Goal: Task Accomplishment & Management: Use online tool/utility

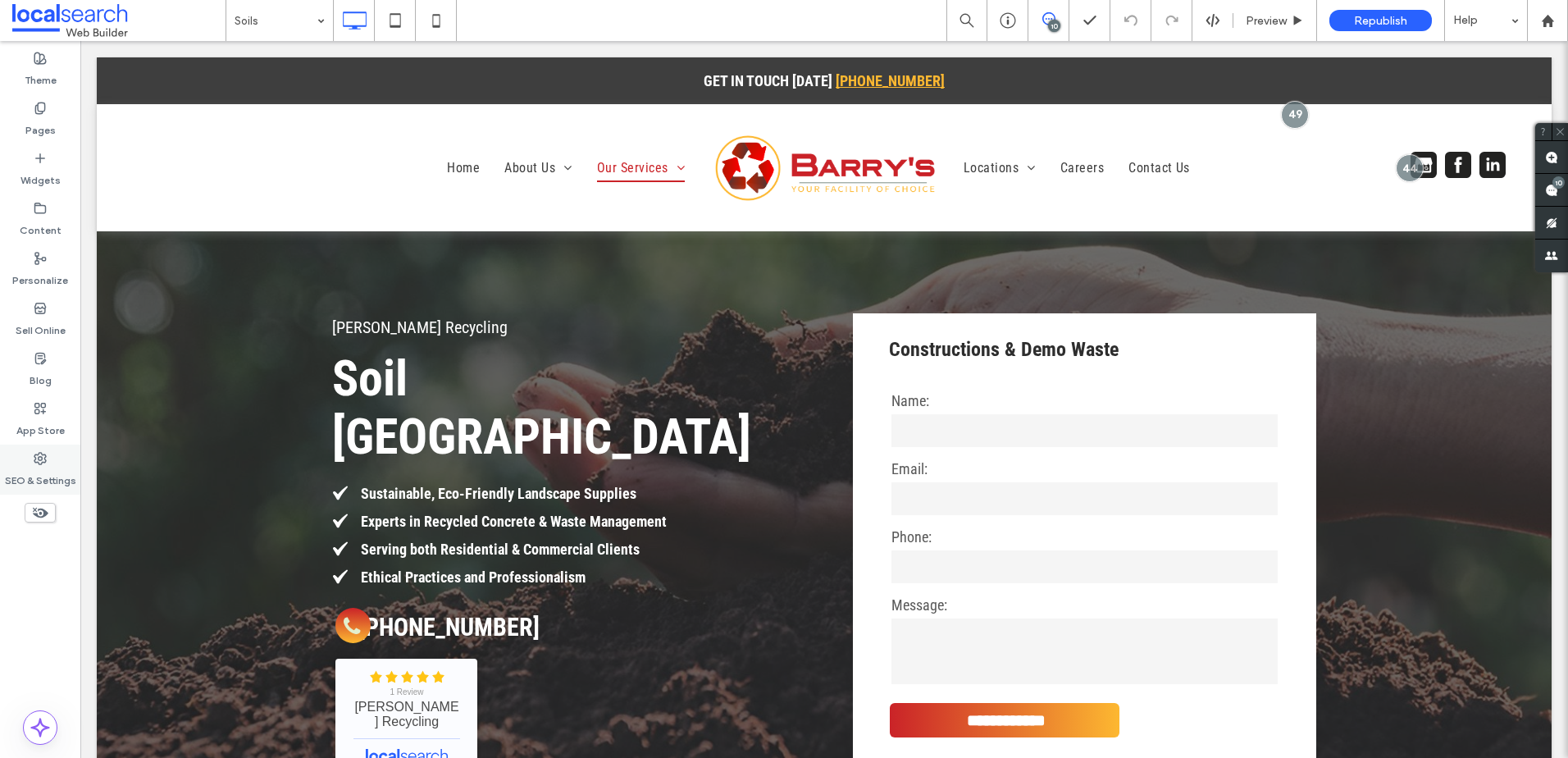
click at [44, 475] on label "SEO & Settings" at bounding box center [40, 476] width 71 height 23
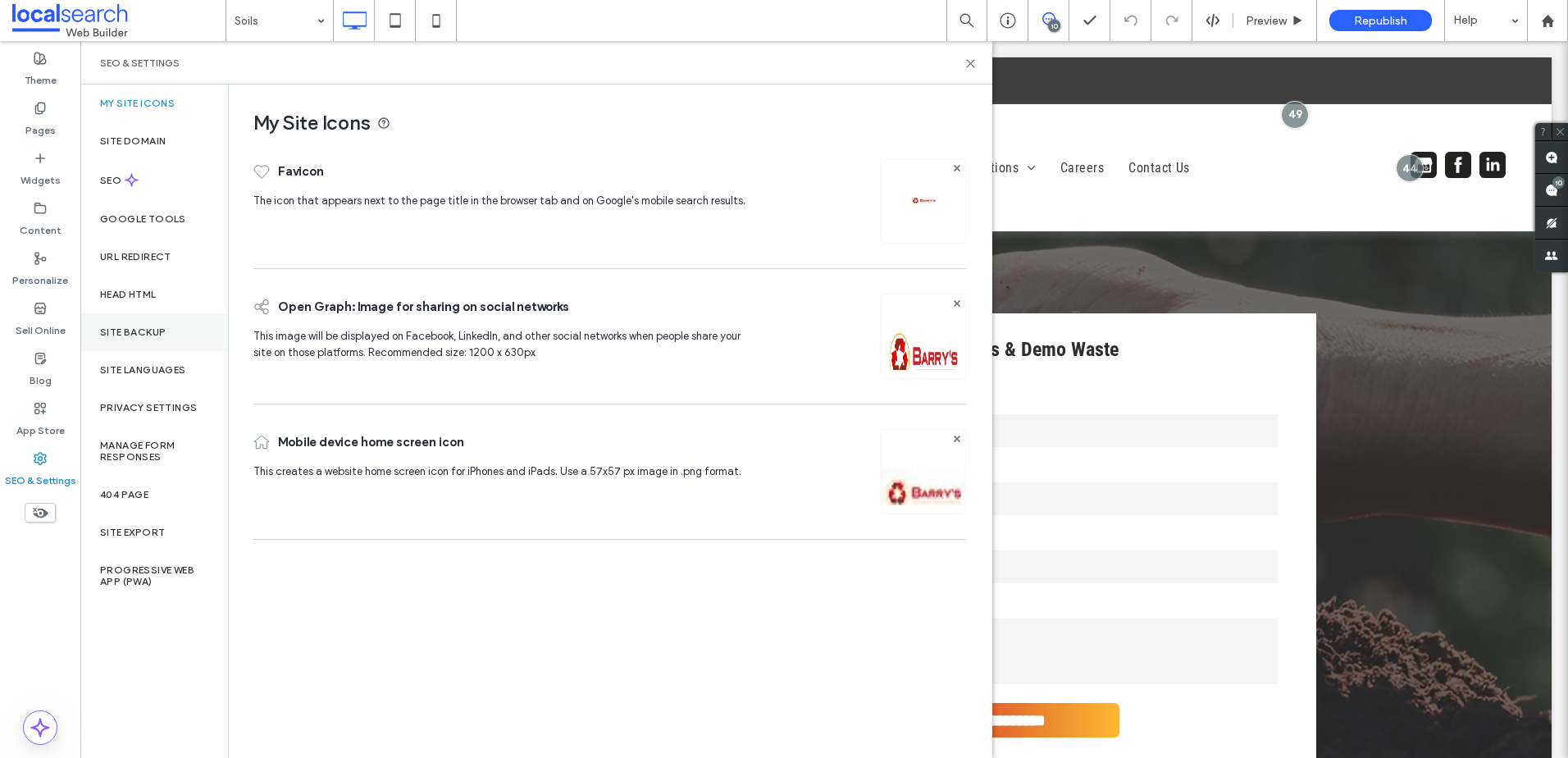
click at [175, 321] on div "Site Backup" at bounding box center [154, 332] width 147 height 38
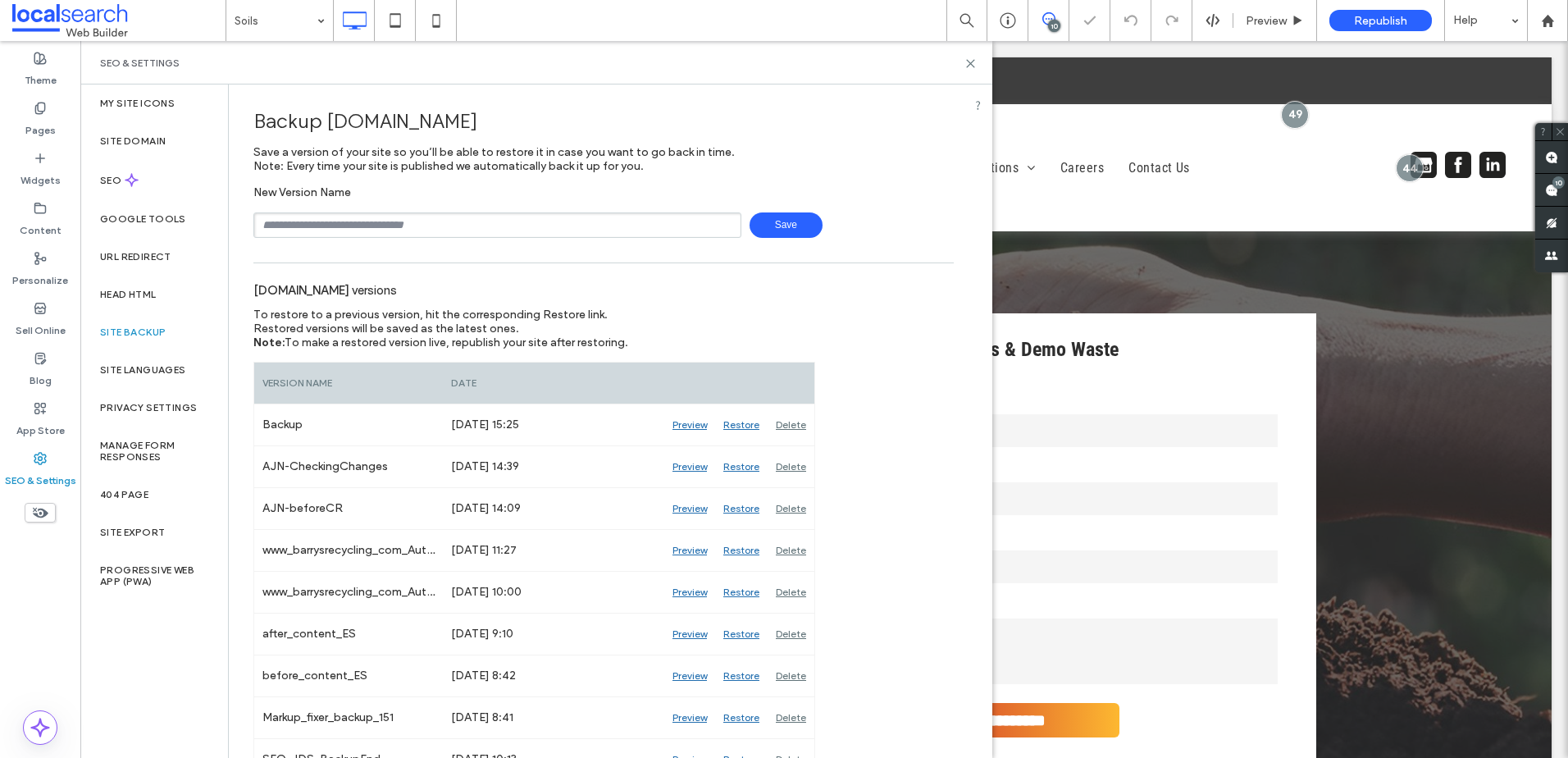
click at [415, 219] on input "text" at bounding box center [497, 224] width 488 height 25
type input "**********"
click at [776, 233] on span "Save" at bounding box center [785, 224] width 73 height 25
click at [965, 68] on icon at bounding box center [970, 63] width 12 height 12
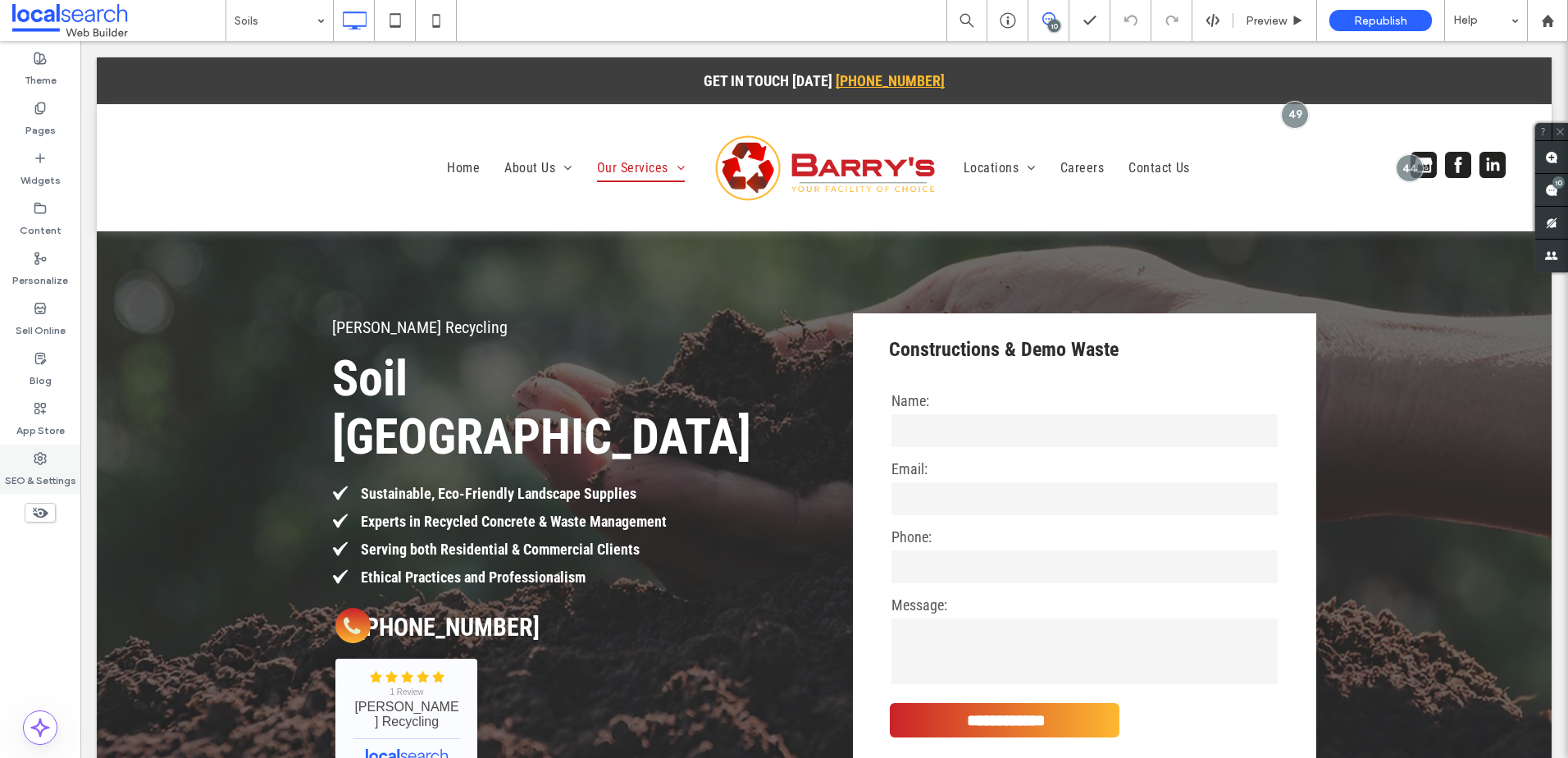
click at [26, 492] on div "SEO & Settings" at bounding box center [40, 470] width 81 height 50
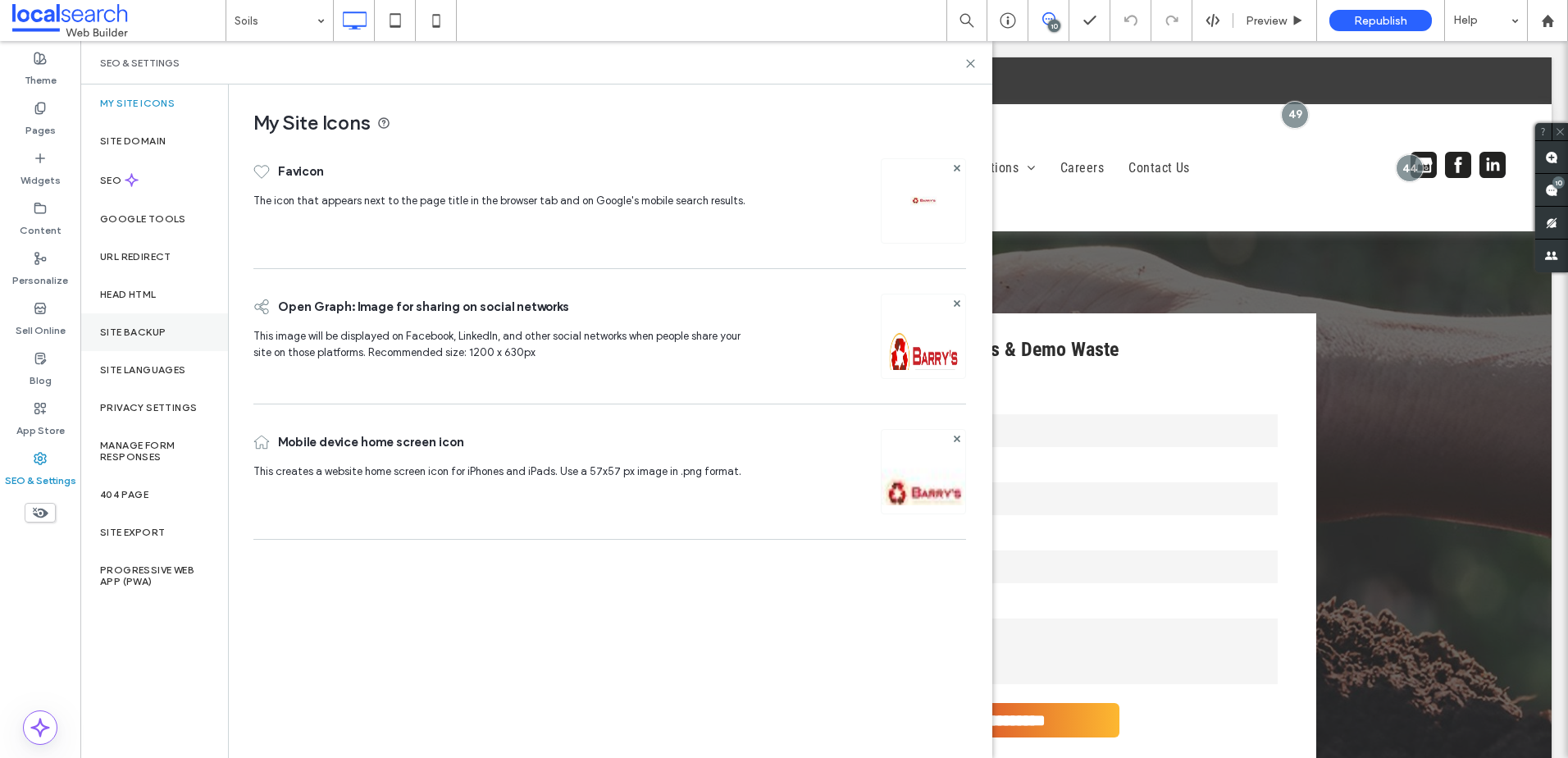
click at [132, 339] on div "Site Backup" at bounding box center [154, 332] width 147 height 38
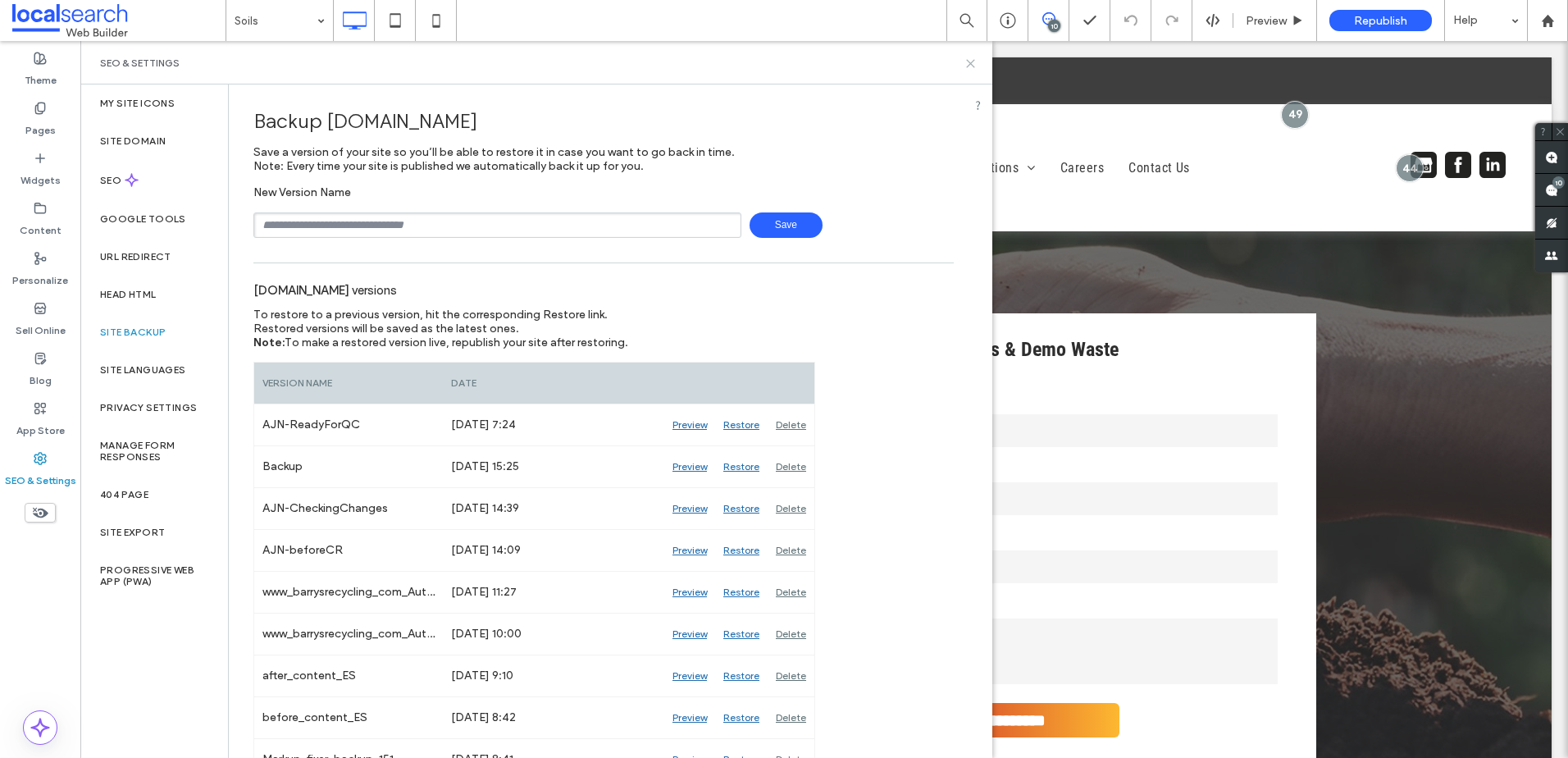
click at [971, 62] on use at bounding box center [971, 64] width 7 height 7
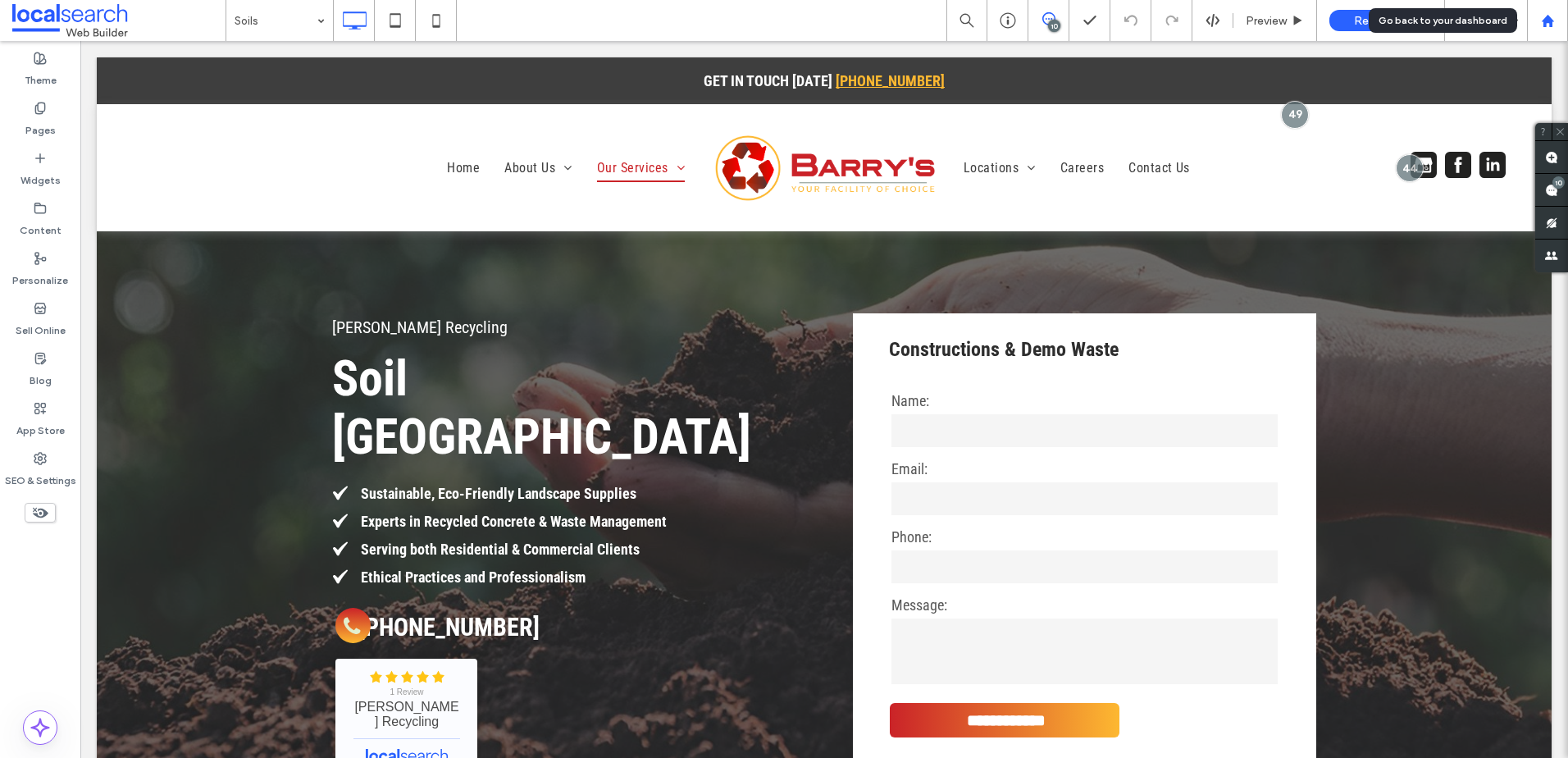
click at [1550, 25] on use at bounding box center [1547, 19] width 12 height 12
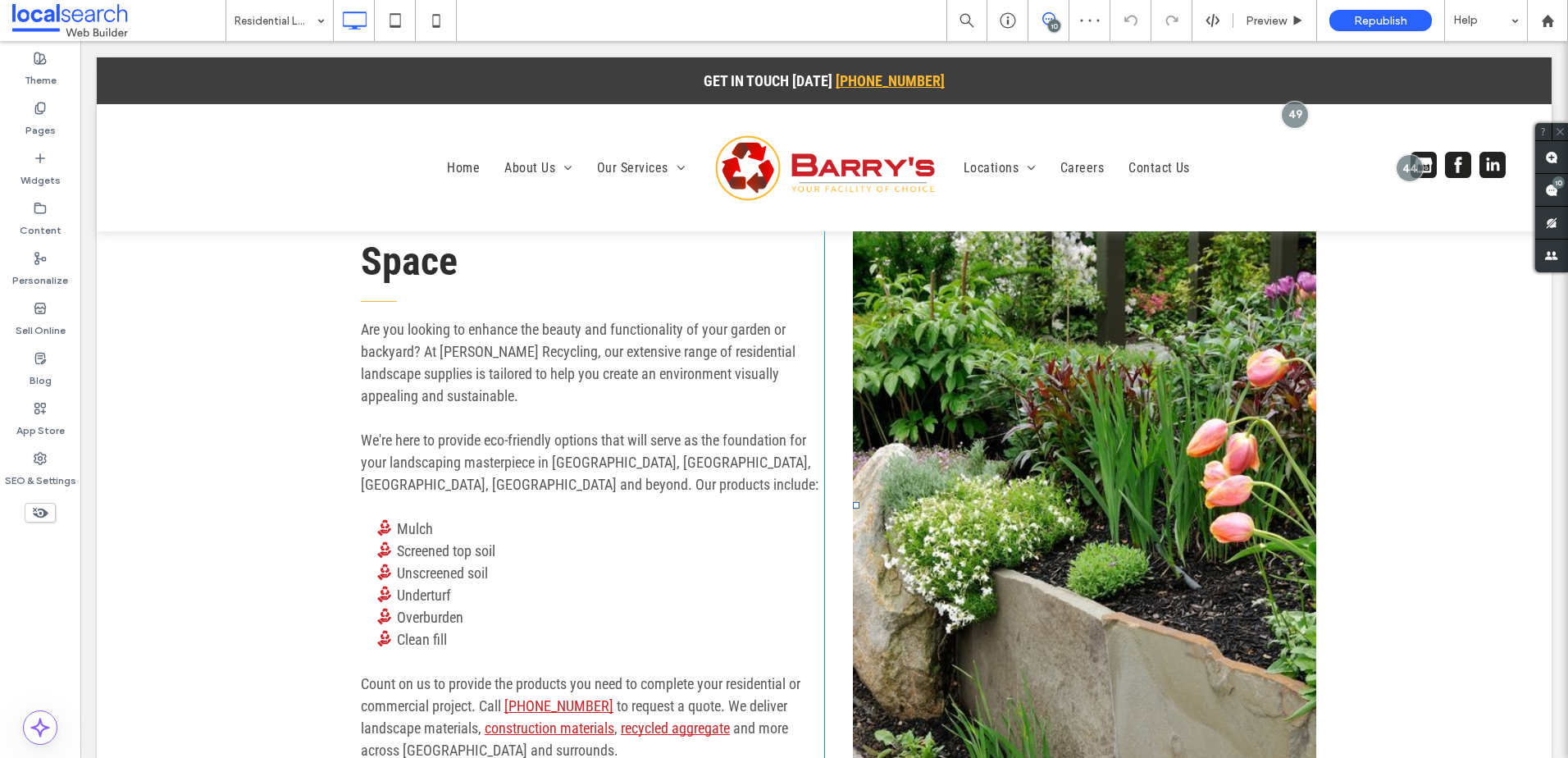
scroll to position [820, 0]
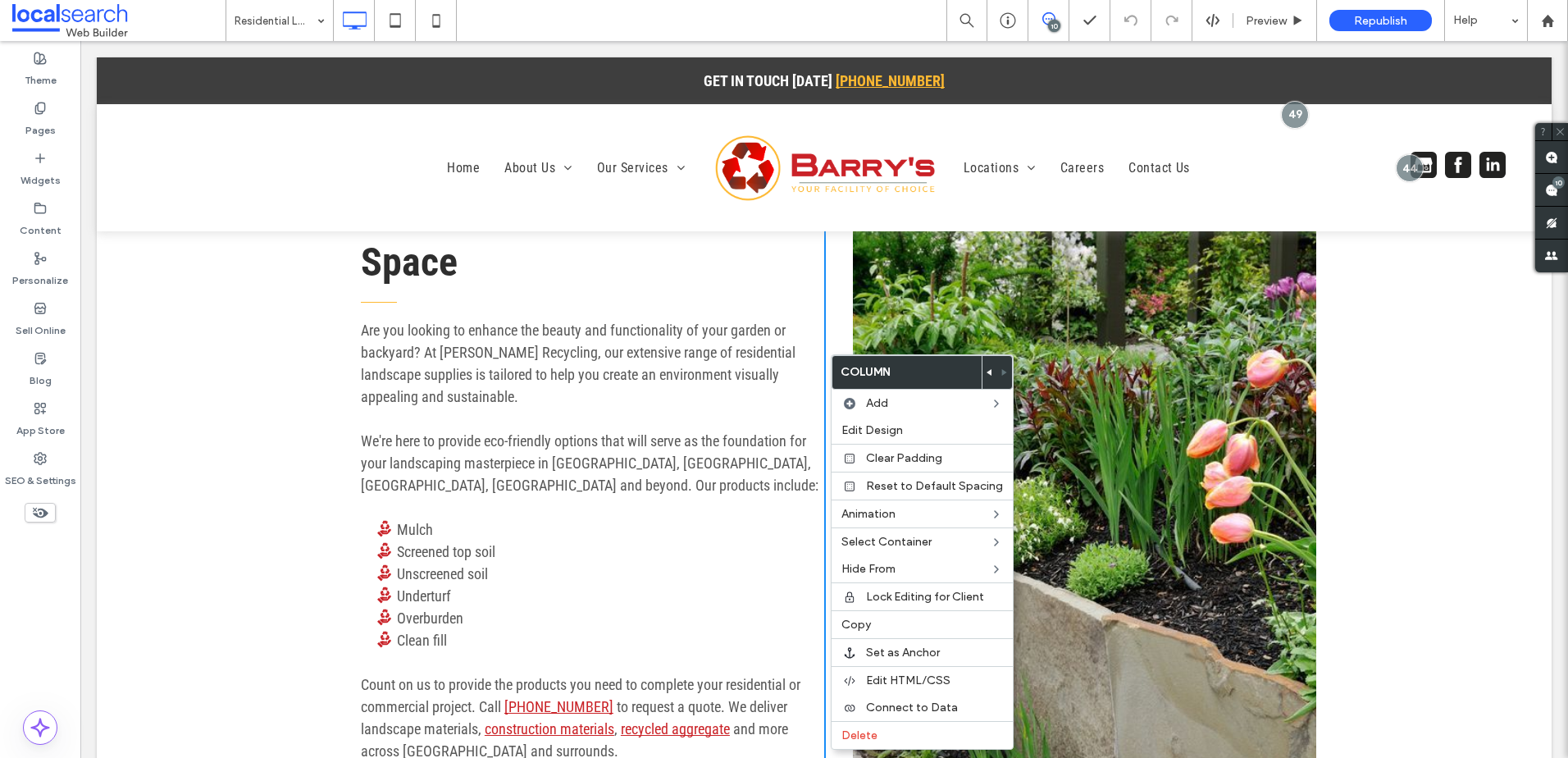
click at [986, 371] on icon at bounding box center [989, 372] width 6 height 6
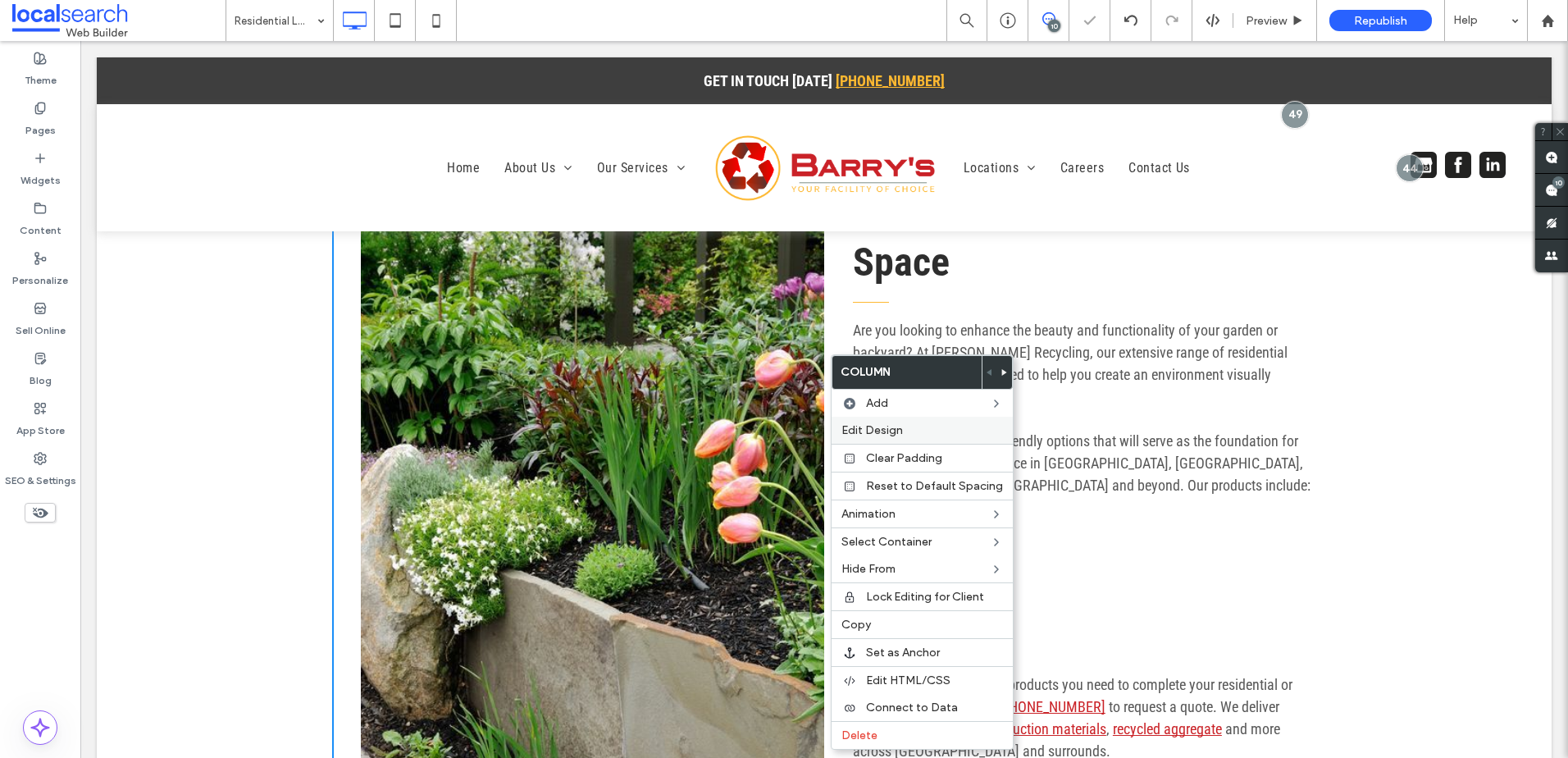
click at [891, 433] on span "Edit Design" at bounding box center [872, 430] width 61 height 14
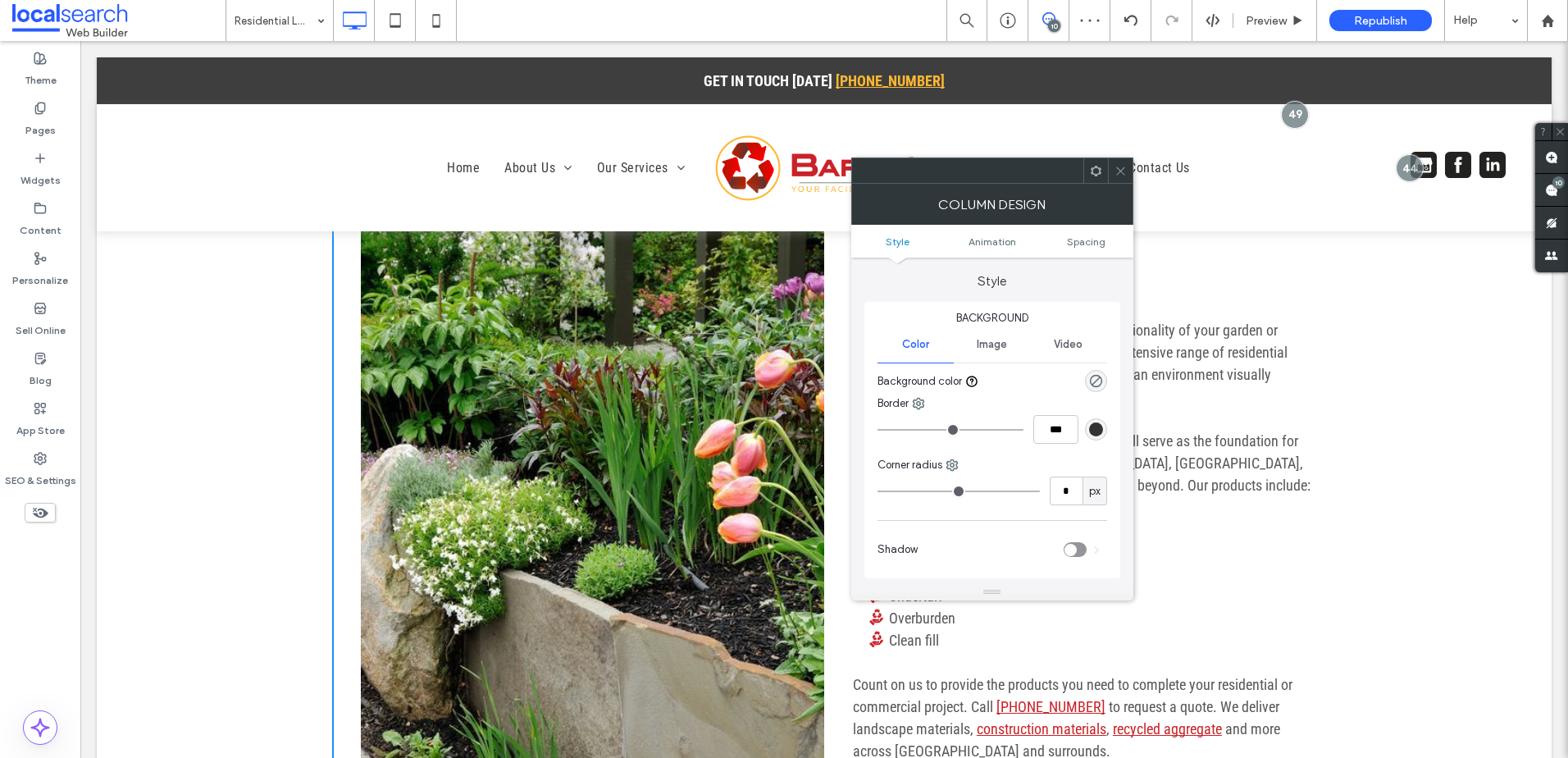
click at [1082, 248] on ul "Style Animation Spacing" at bounding box center [992, 241] width 282 height 32
click at [1083, 244] on span "Spacing" at bounding box center [1086, 241] width 39 height 12
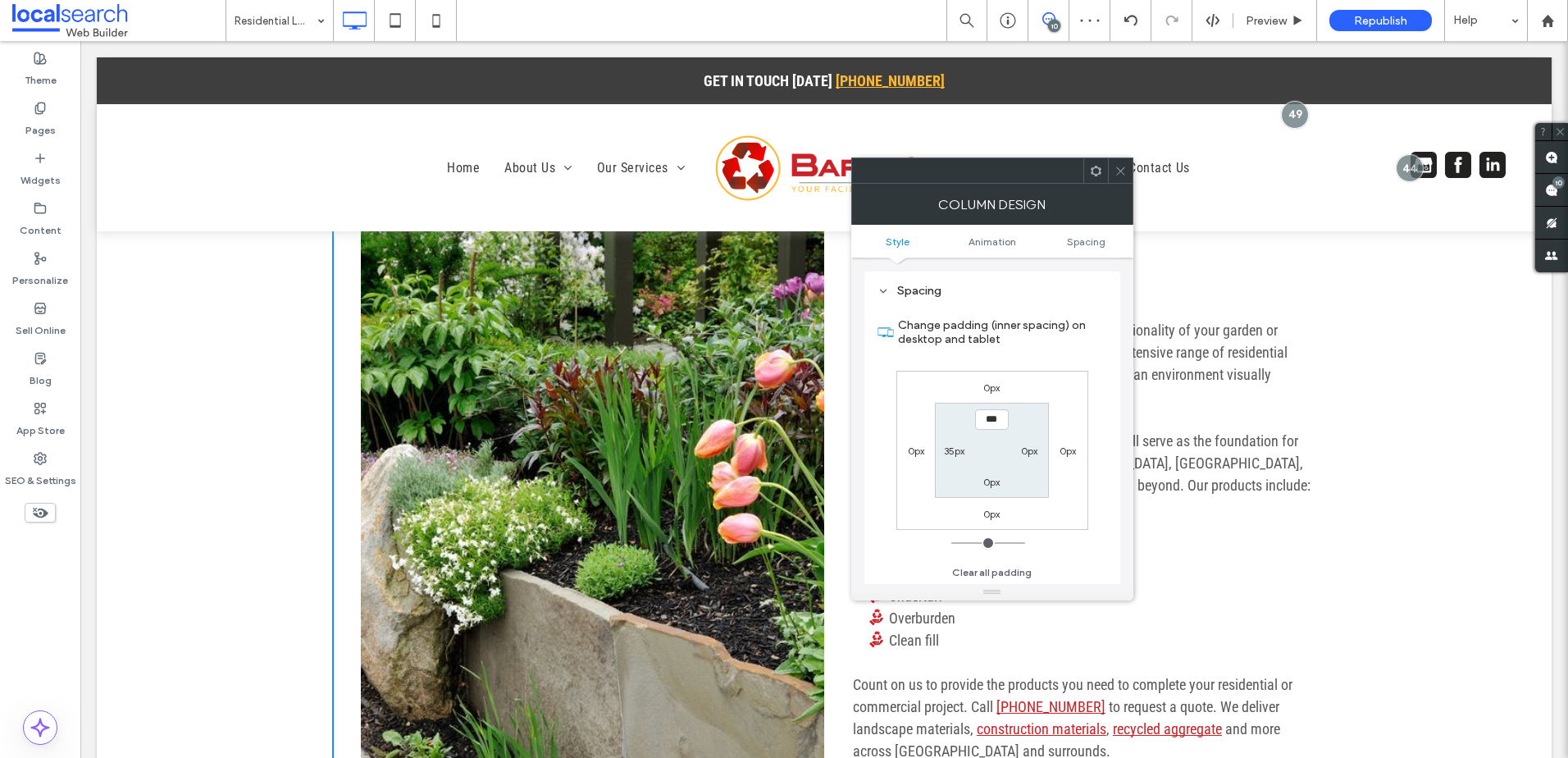
scroll to position [373, 0]
click at [947, 448] on label "35px" at bounding box center [954, 449] width 20 height 12
type input "**"
type input "*"
type input "***"
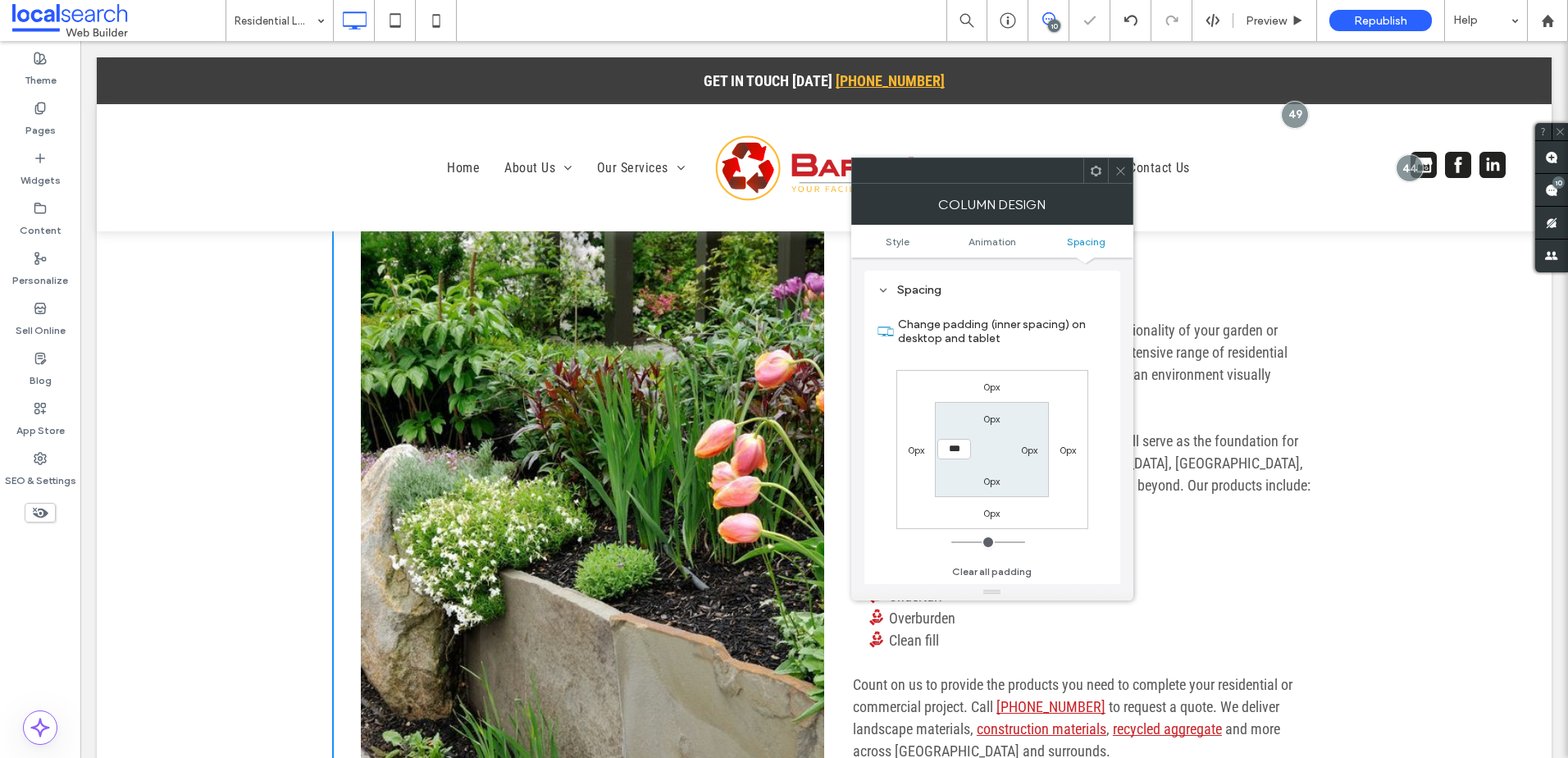
click at [1022, 447] on label "0px" at bounding box center [1029, 449] width 17 height 12
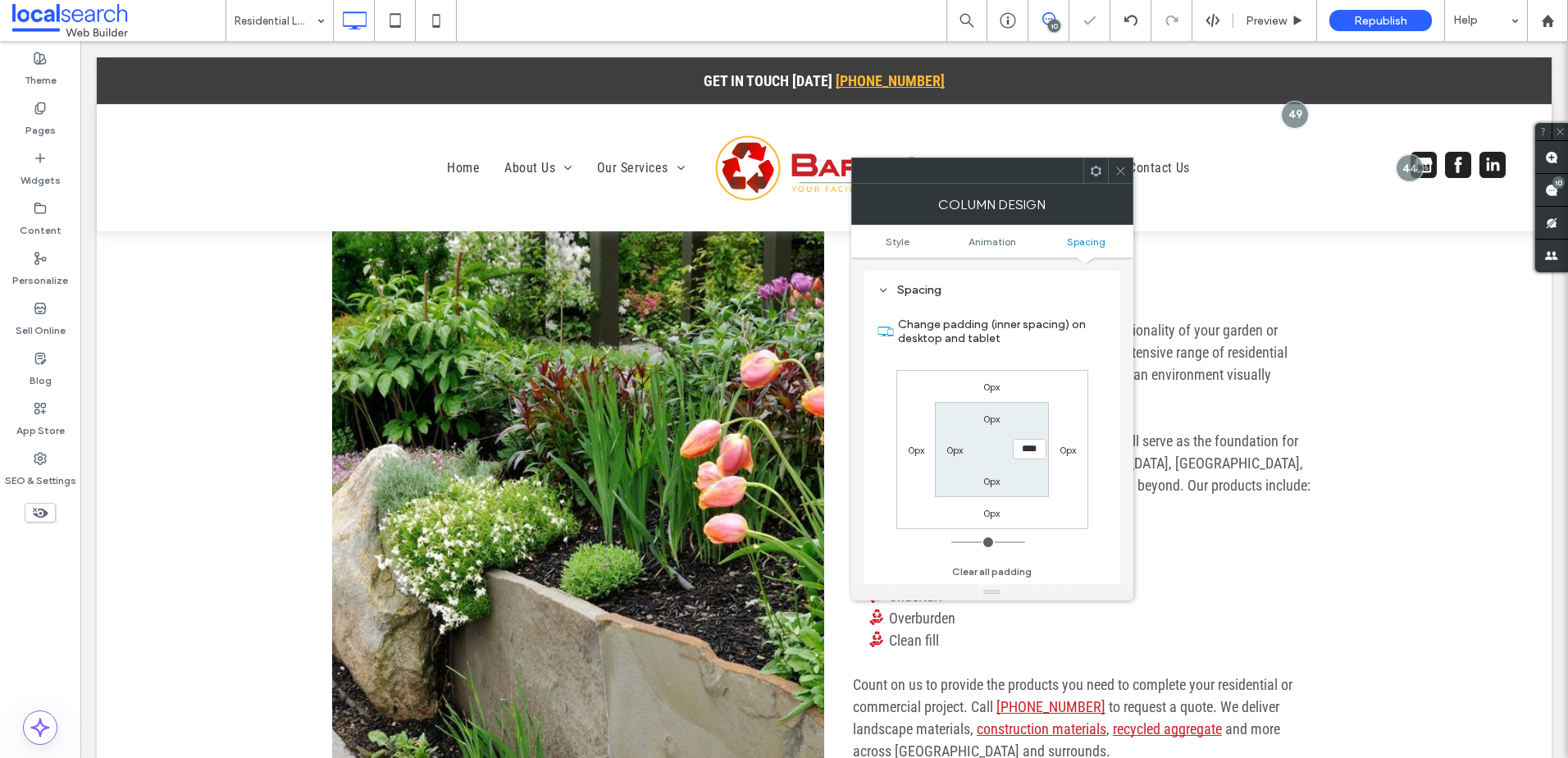
type input "****"
type input "**"
click at [1069, 479] on div "0px 0px 0px 0px 0px **** 0px 0px" at bounding box center [992, 449] width 192 height 159
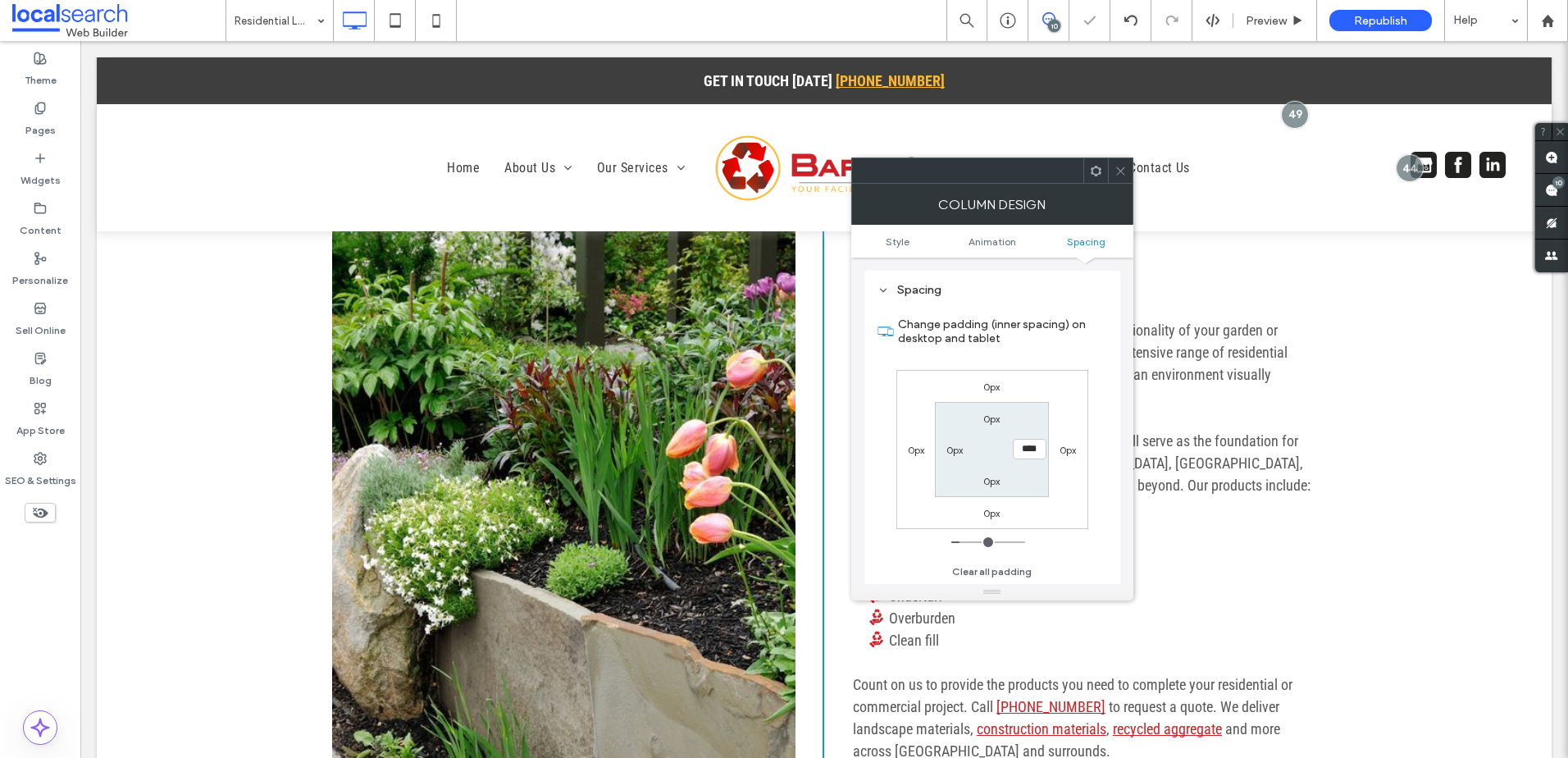
click at [1117, 171] on icon at bounding box center [1120, 171] width 12 height 12
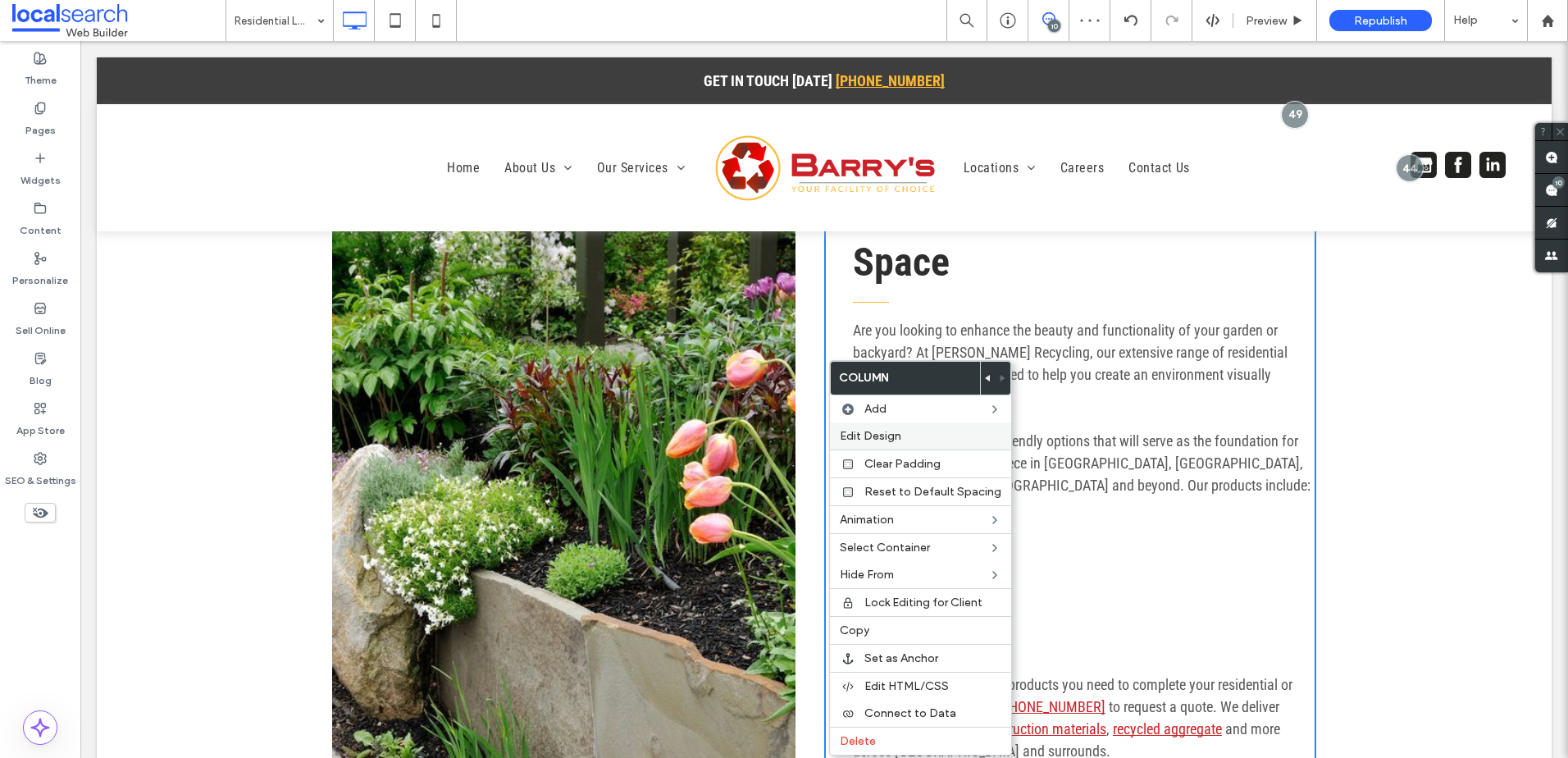
click at [876, 439] on span "Edit Design" at bounding box center [871, 436] width 61 height 14
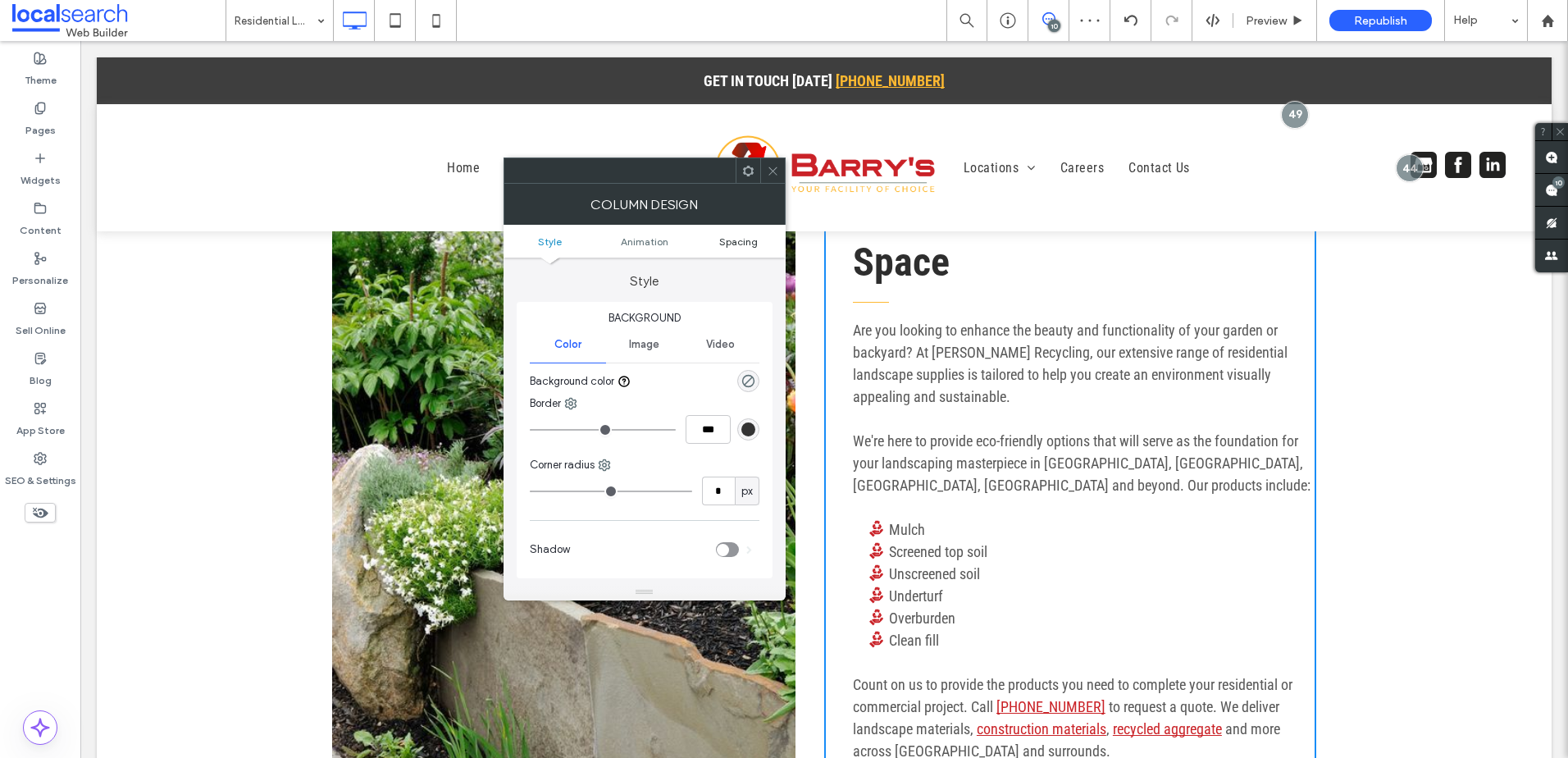
click at [739, 241] on span "Spacing" at bounding box center [738, 241] width 39 height 12
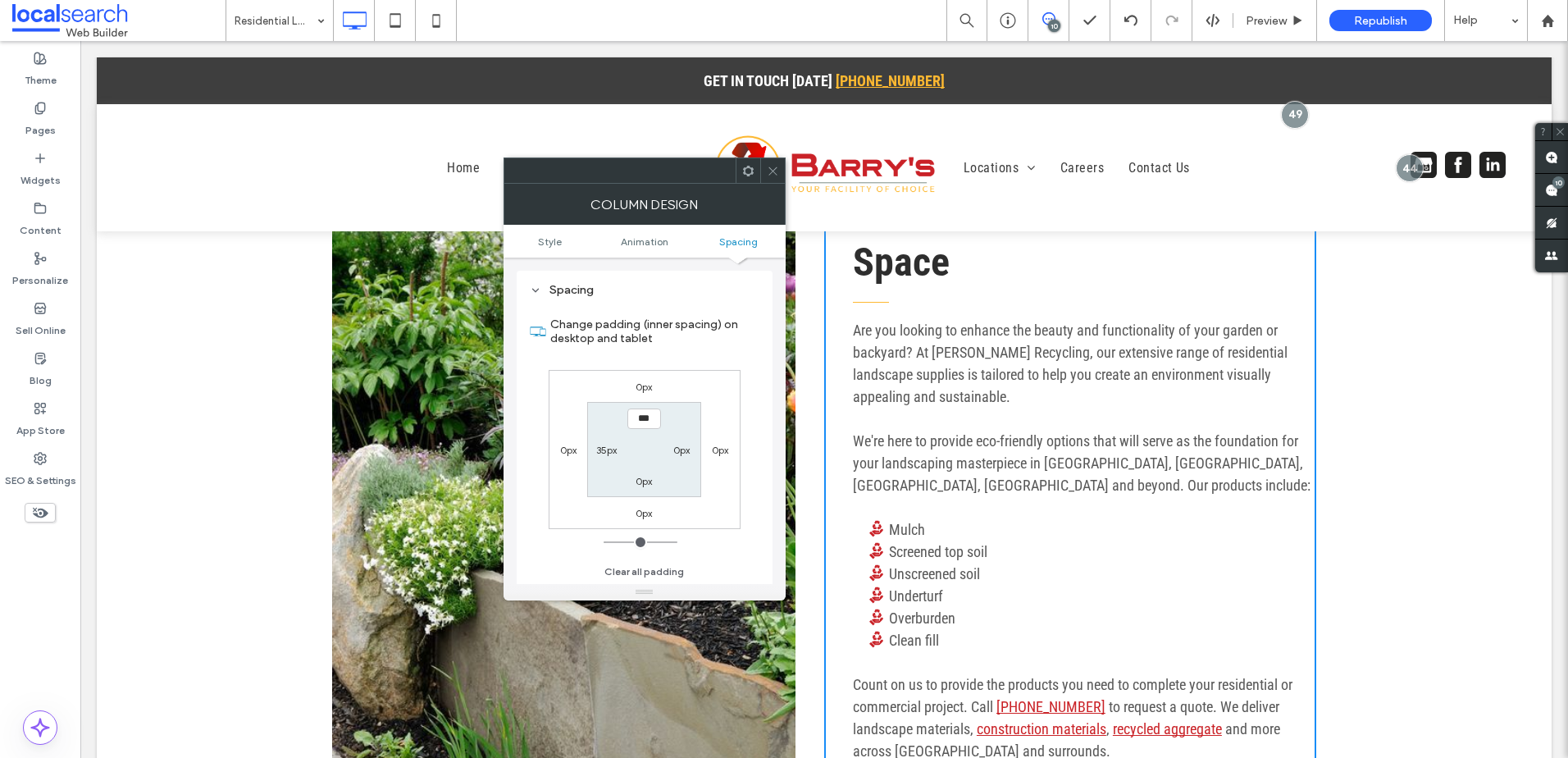
click at [603, 448] on label "35px" at bounding box center [607, 449] width 20 height 12
type input "**"
click at [685, 448] on label "0px" at bounding box center [682, 449] width 17 height 12
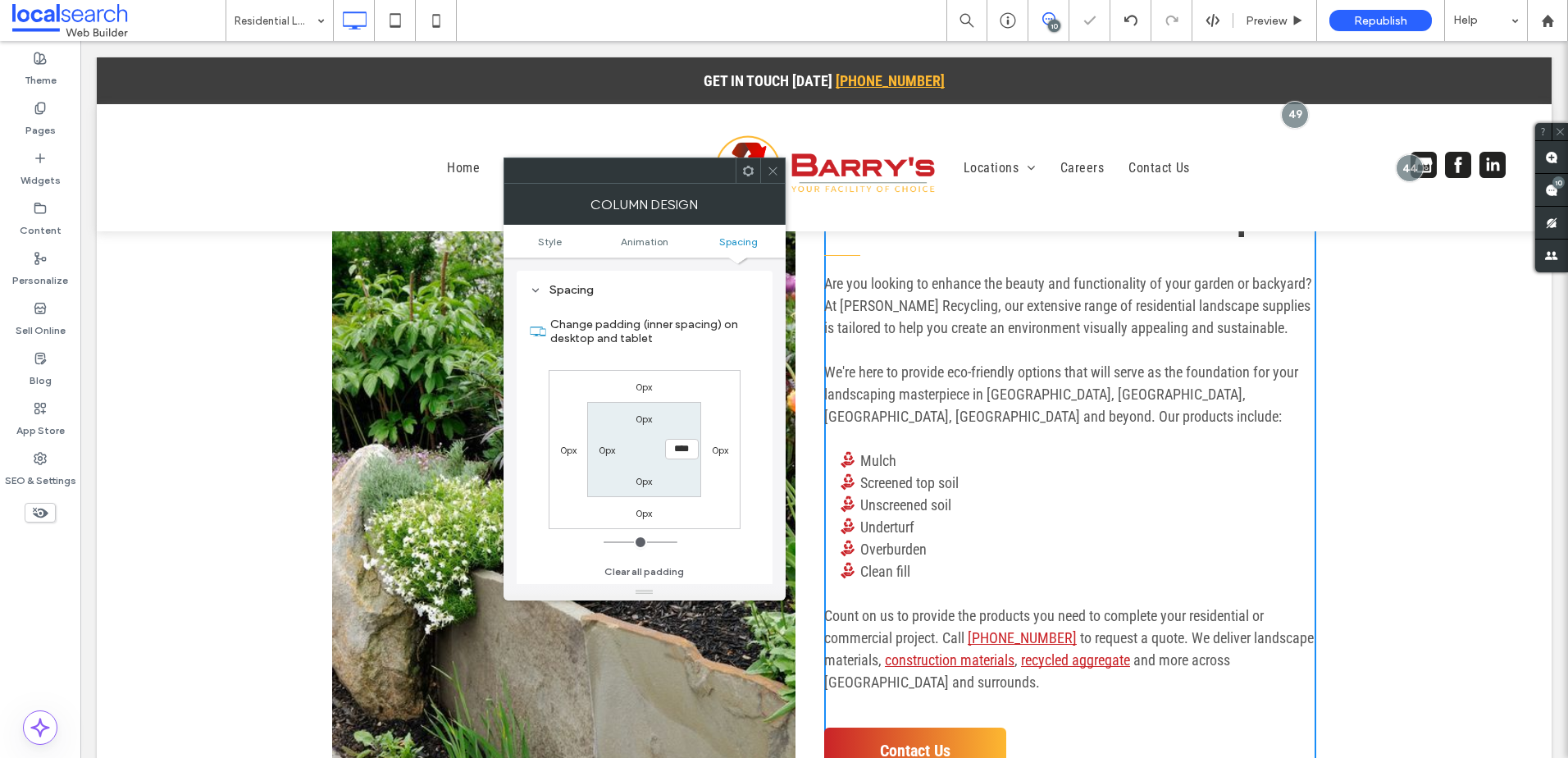
type input "*"
type input "****"
type input "**"
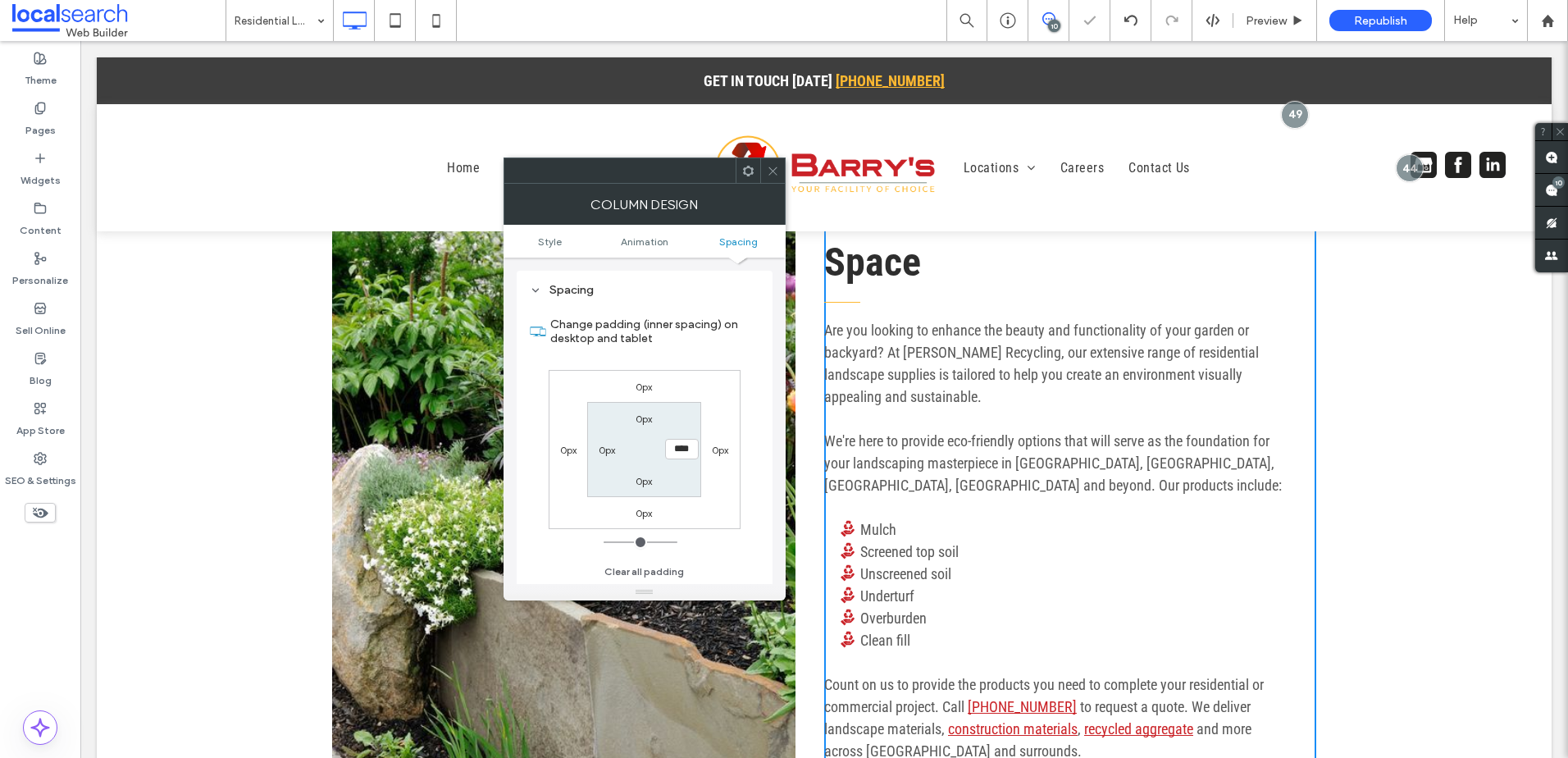
click at [724, 472] on div "0px 0px 0px 0px 0px **** 0px 0px" at bounding box center [644, 449] width 192 height 159
click at [777, 181] on span at bounding box center [772, 171] width 12 height 25
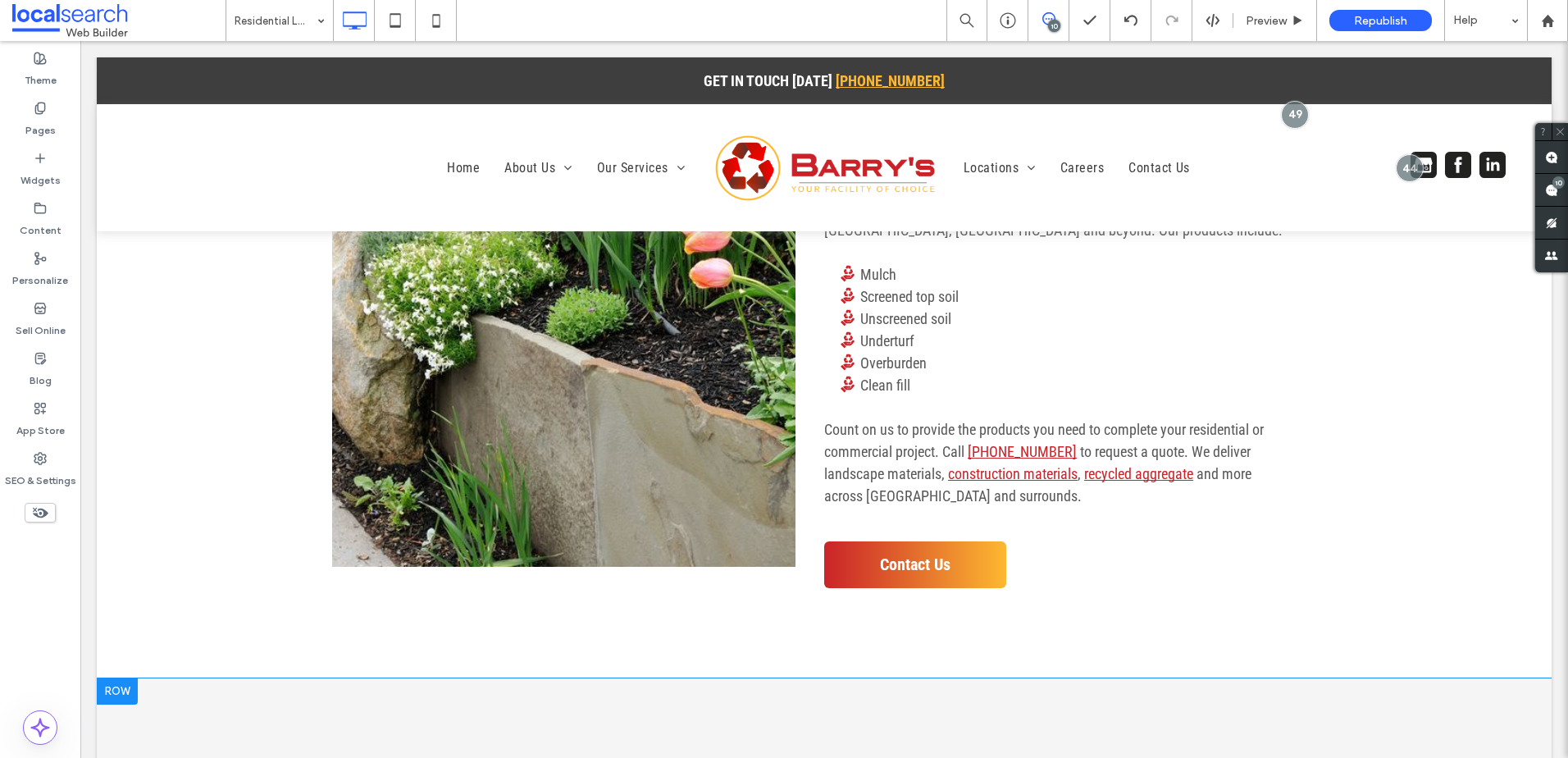
scroll to position [1067, 0]
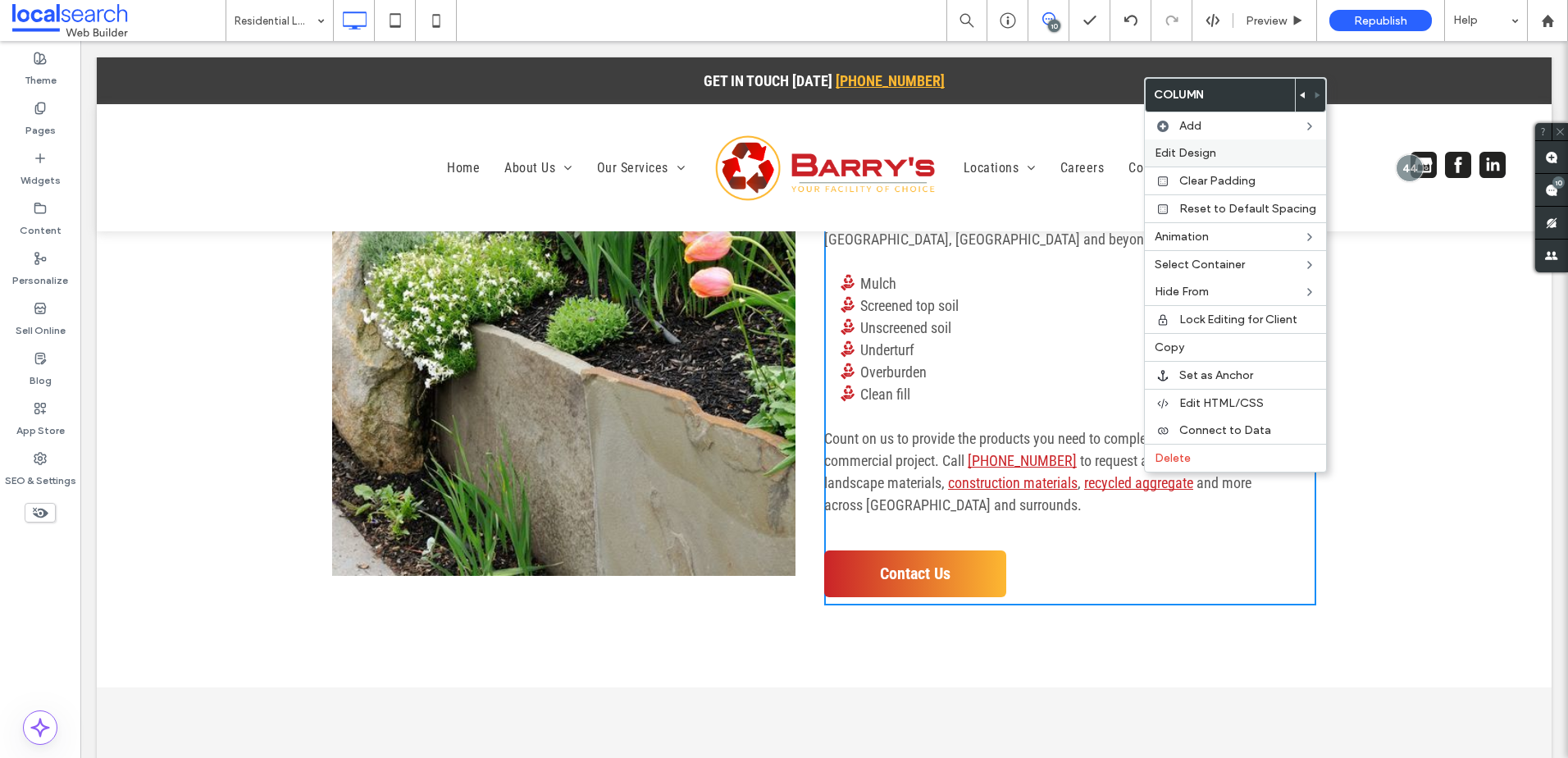
click at [1206, 148] on span "Edit Design" at bounding box center [1185, 153] width 61 height 14
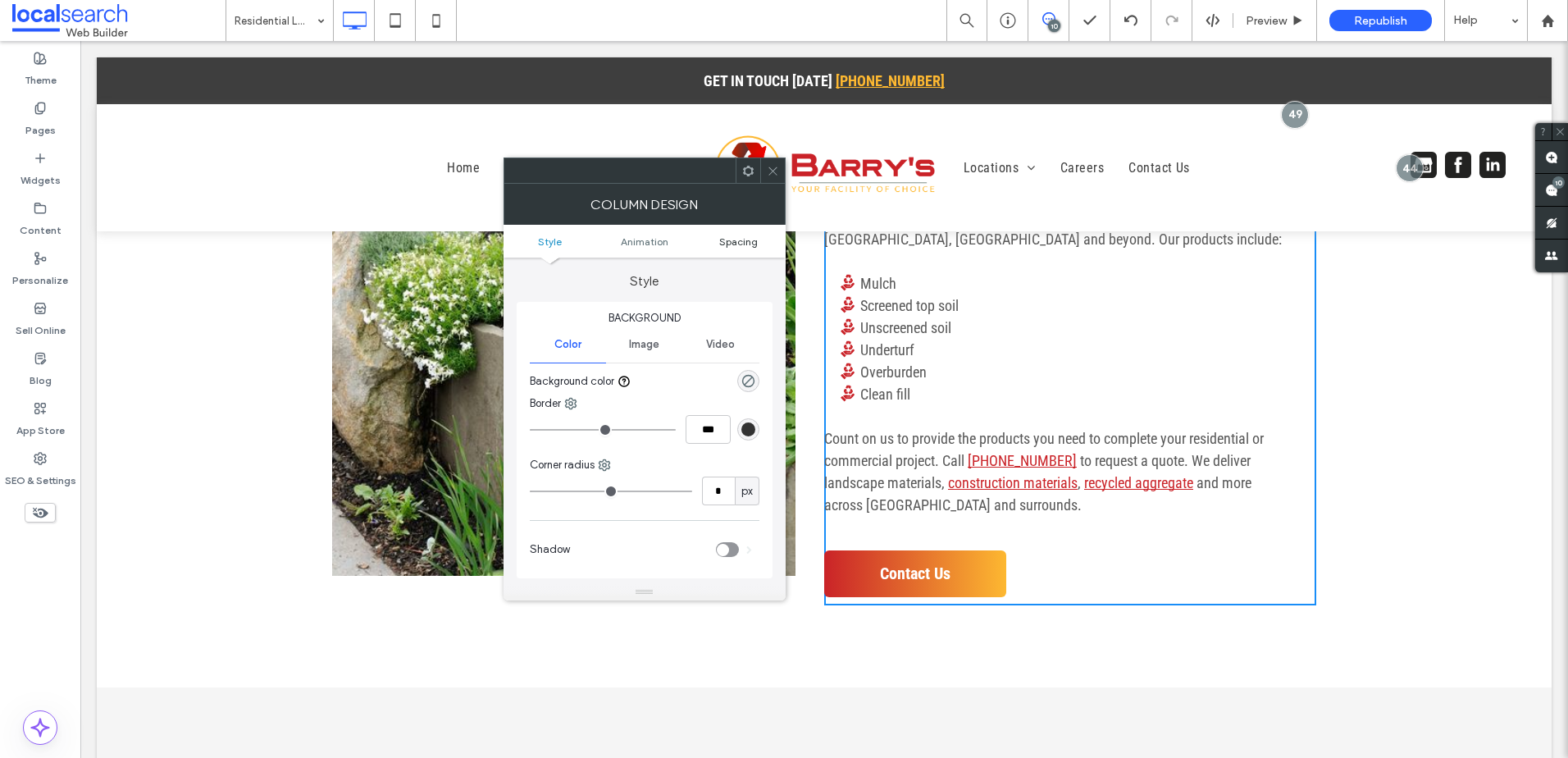
click at [746, 240] on span "Spacing" at bounding box center [738, 241] width 39 height 12
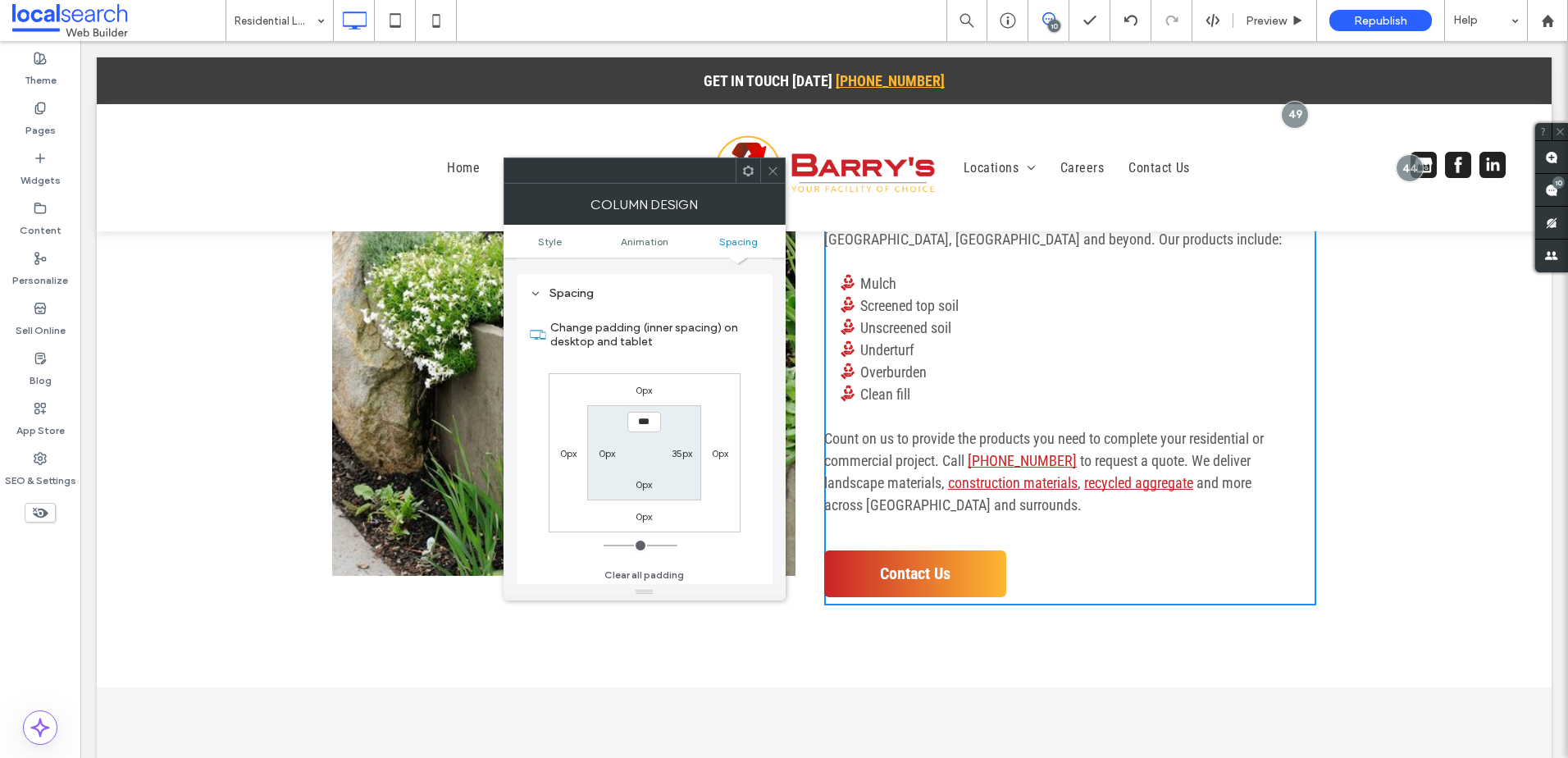
scroll to position [373, 0]
click at [611, 449] on label "0px" at bounding box center [607, 449] width 17 height 12
type input "****"
click at [690, 448] on label "35px" at bounding box center [682, 449] width 20 height 12
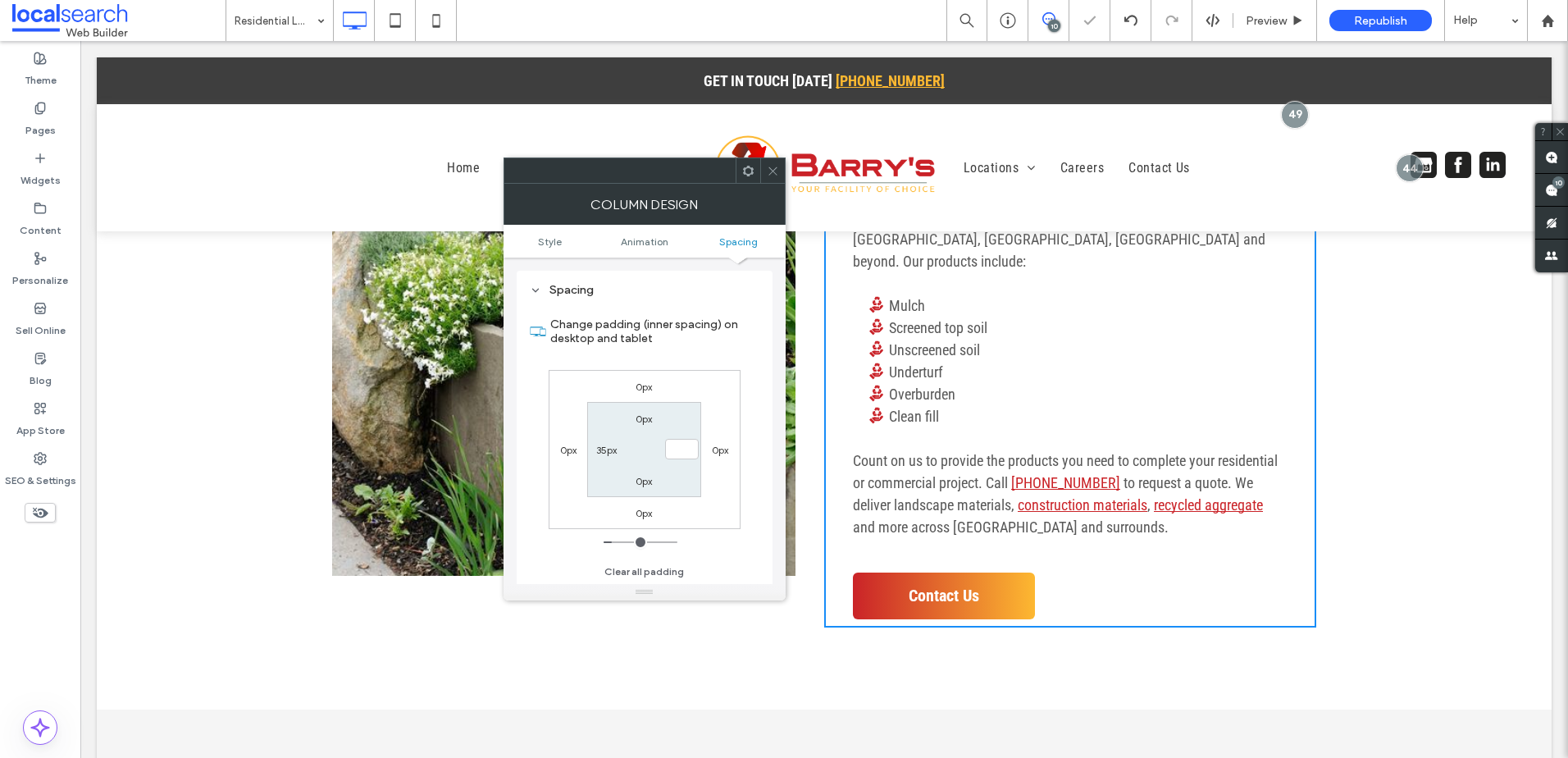
type input "*"
type input "***"
drag, startPoint x: 770, startPoint y: 175, endPoint x: 709, endPoint y: 152, distance: 65.2
click at [770, 175] on icon at bounding box center [772, 171] width 12 height 12
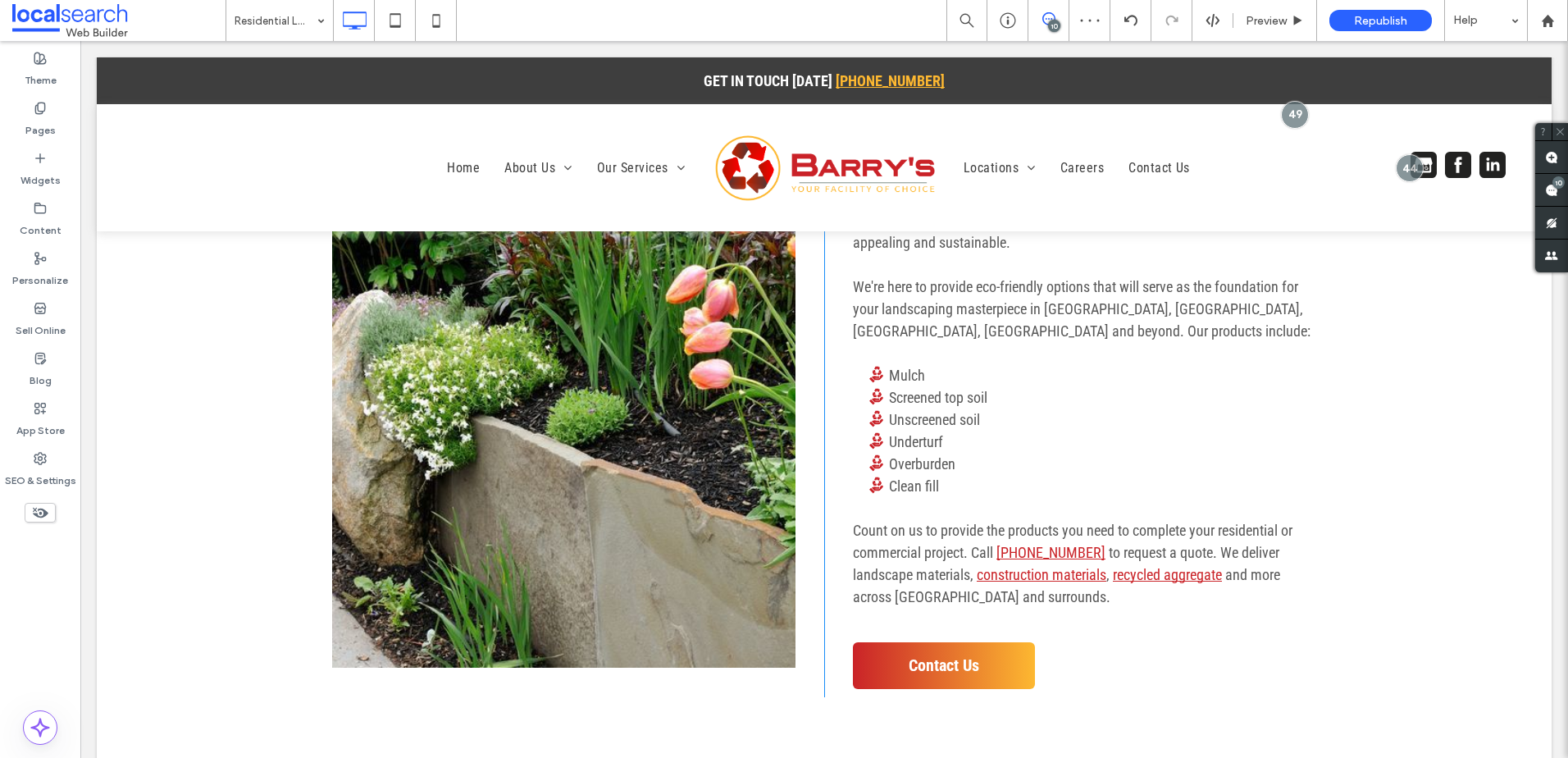
scroll to position [820, 0]
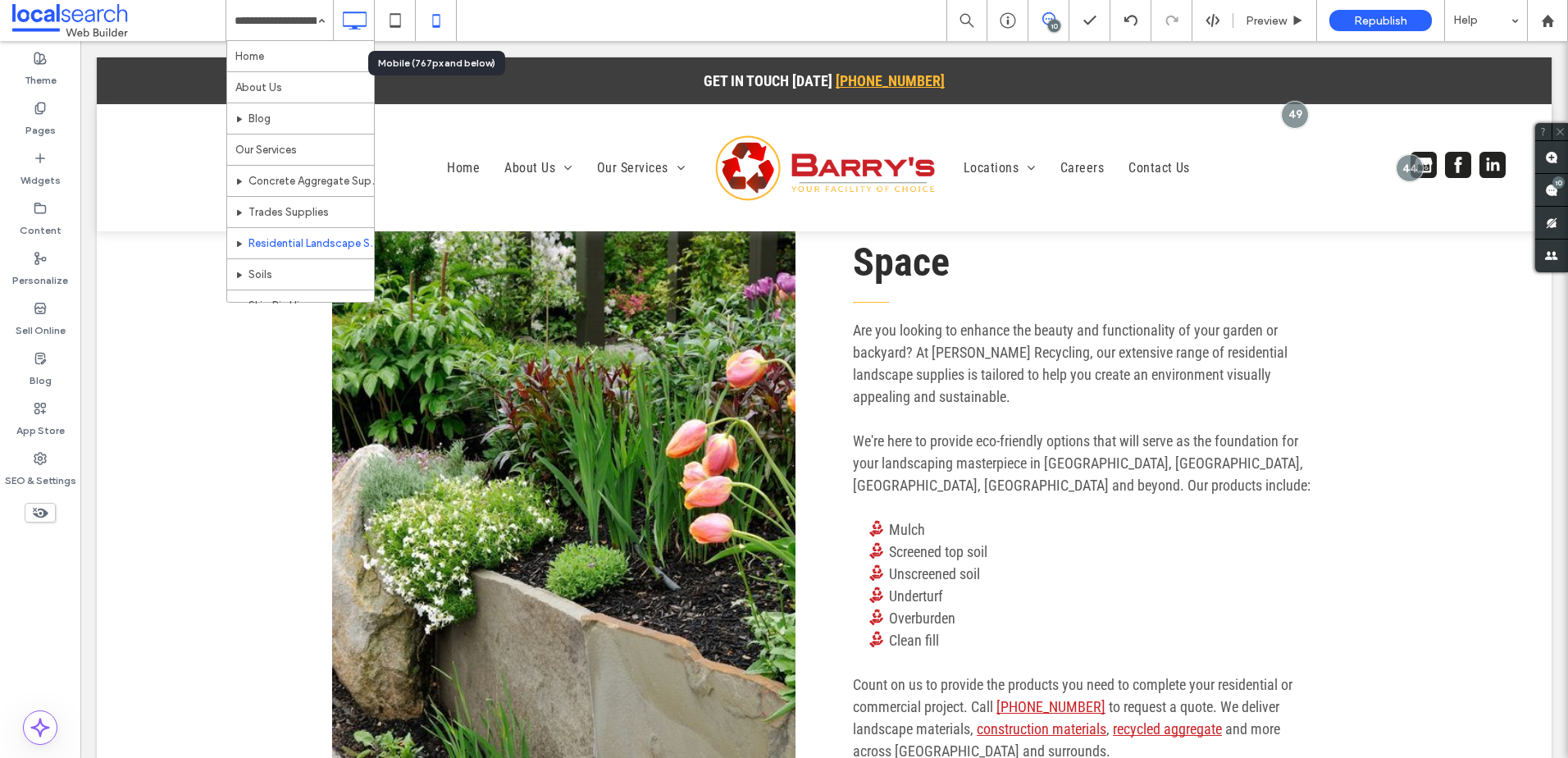
click at [439, 20] on icon at bounding box center [435, 19] width 32 height 32
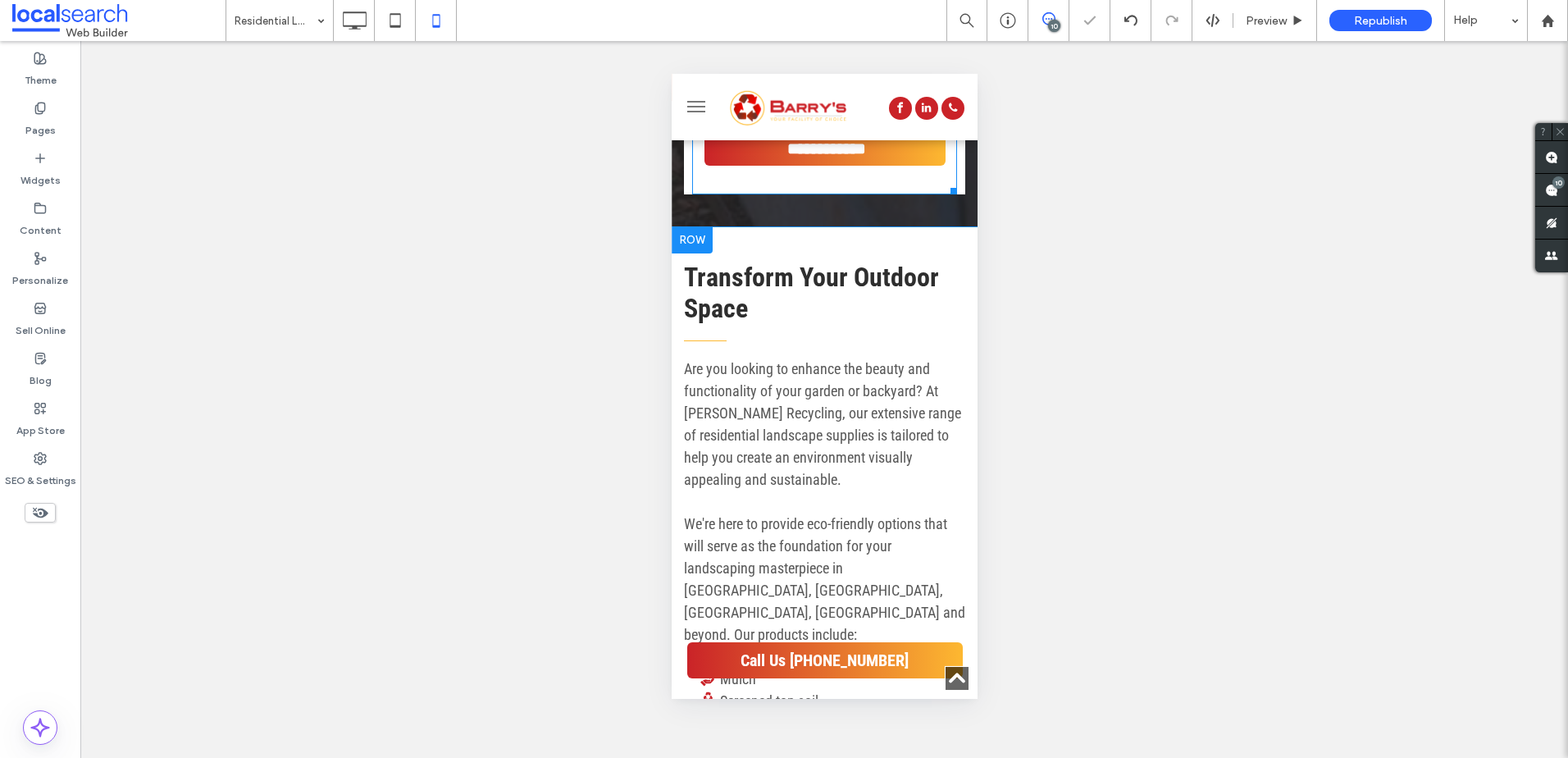
scroll to position [984, 0]
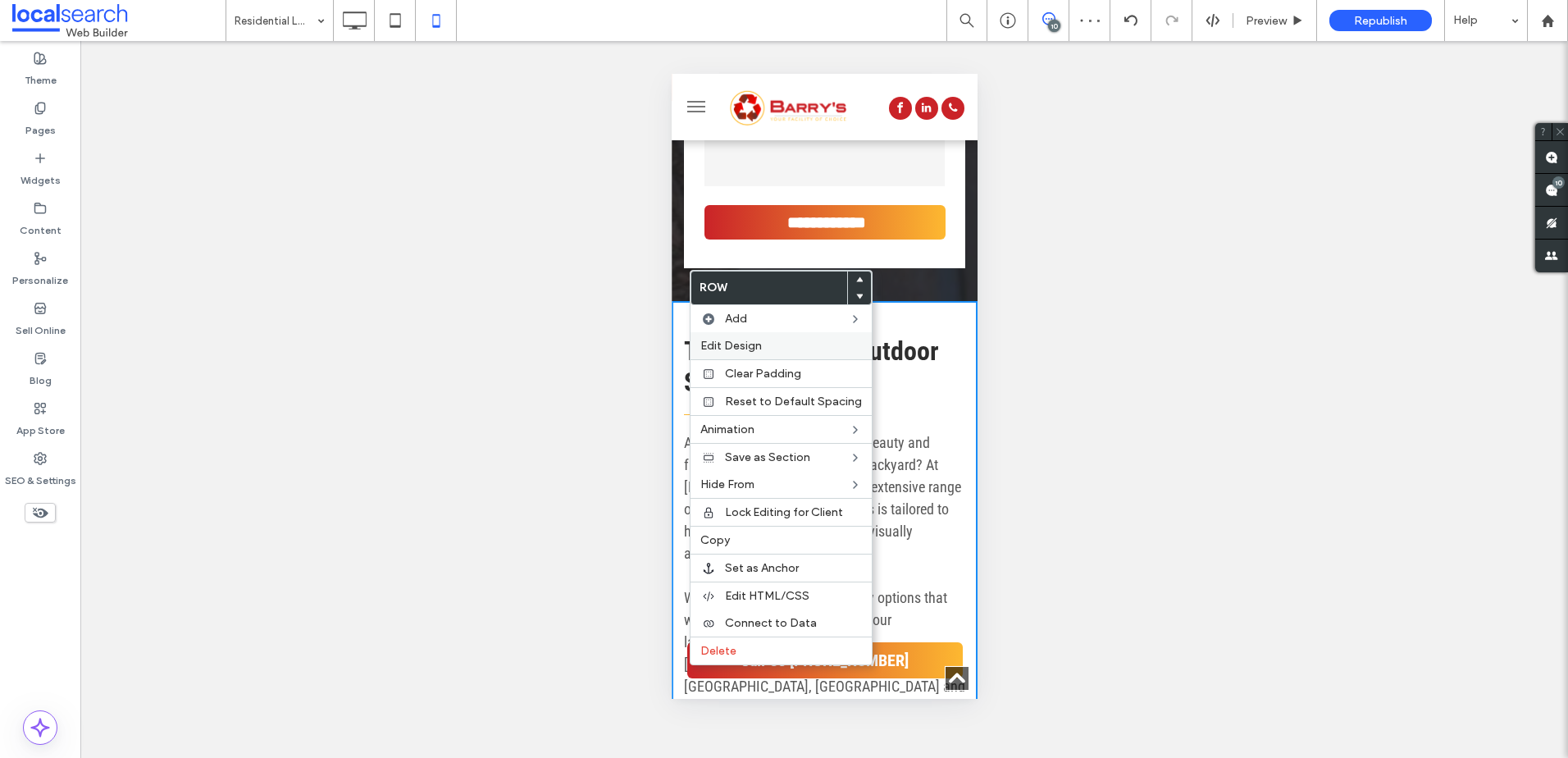
click at [739, 343] on span "Edit Design" at bounding box center [731, 346] width 61 height 14
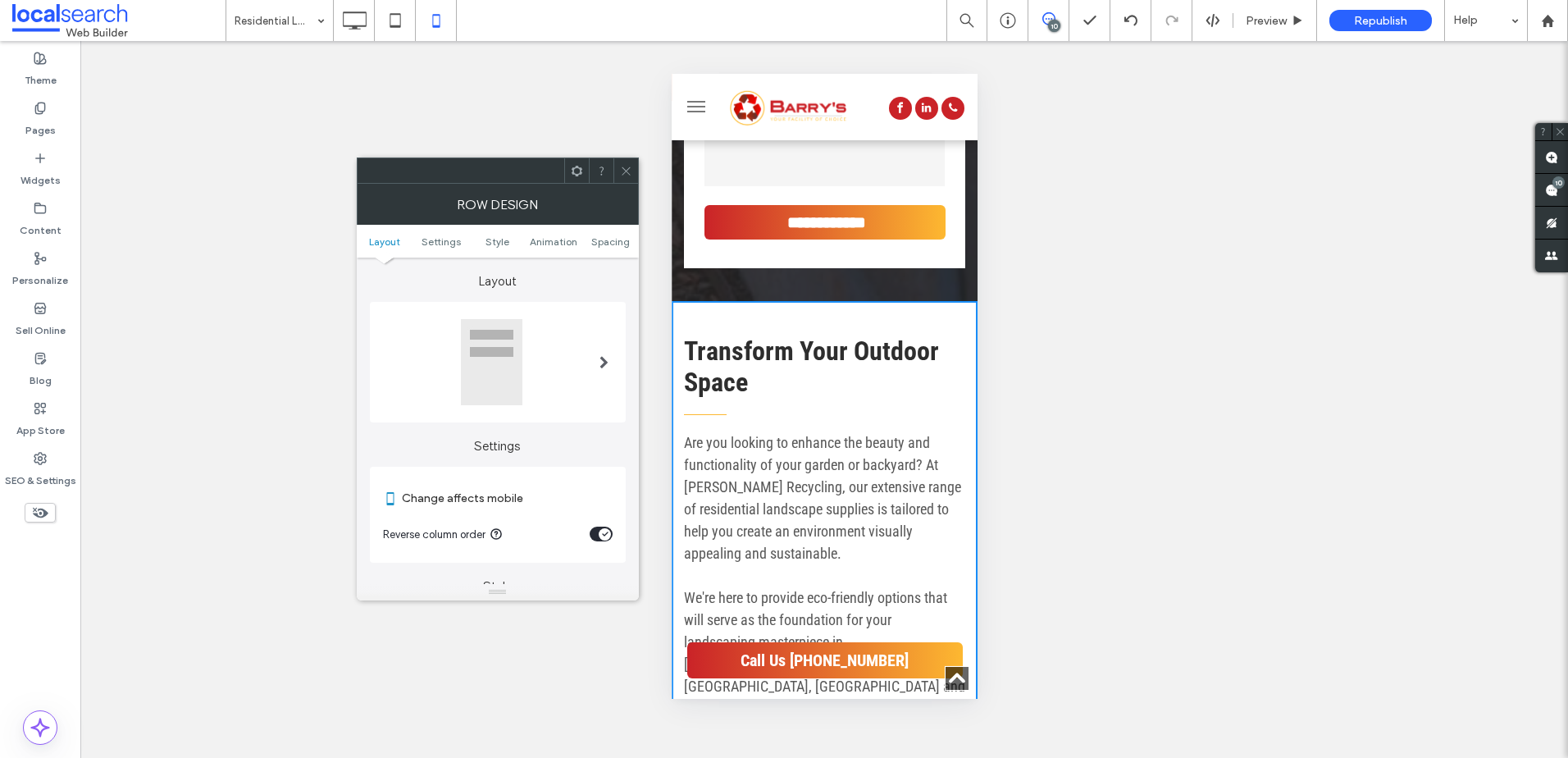
click at [603, 533] on icon "toggle" at bounding box center [605, 534] width 6 height 5
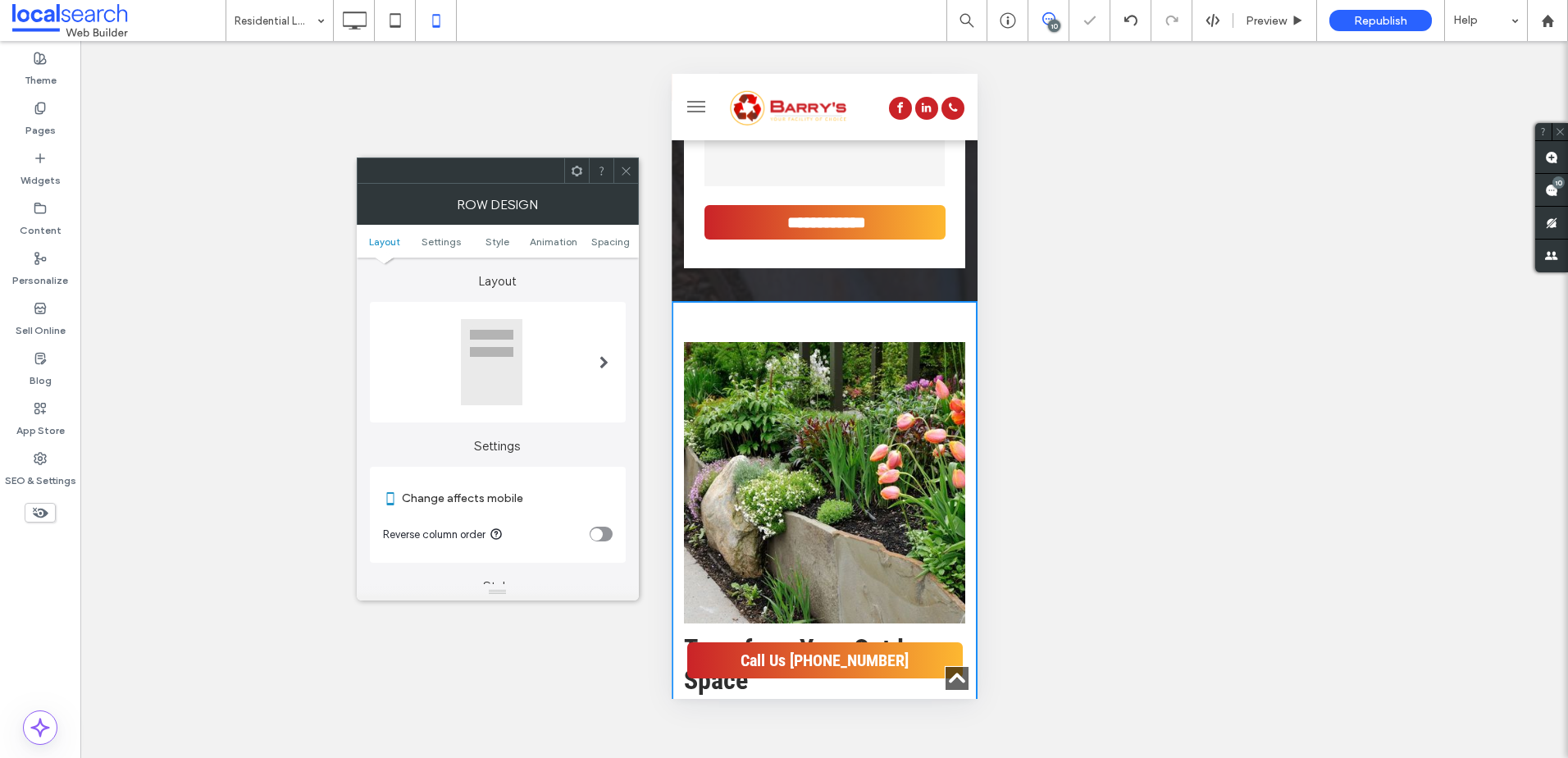
click at [624, 161] on span at bounding box center [625, 171] width 12 height 25
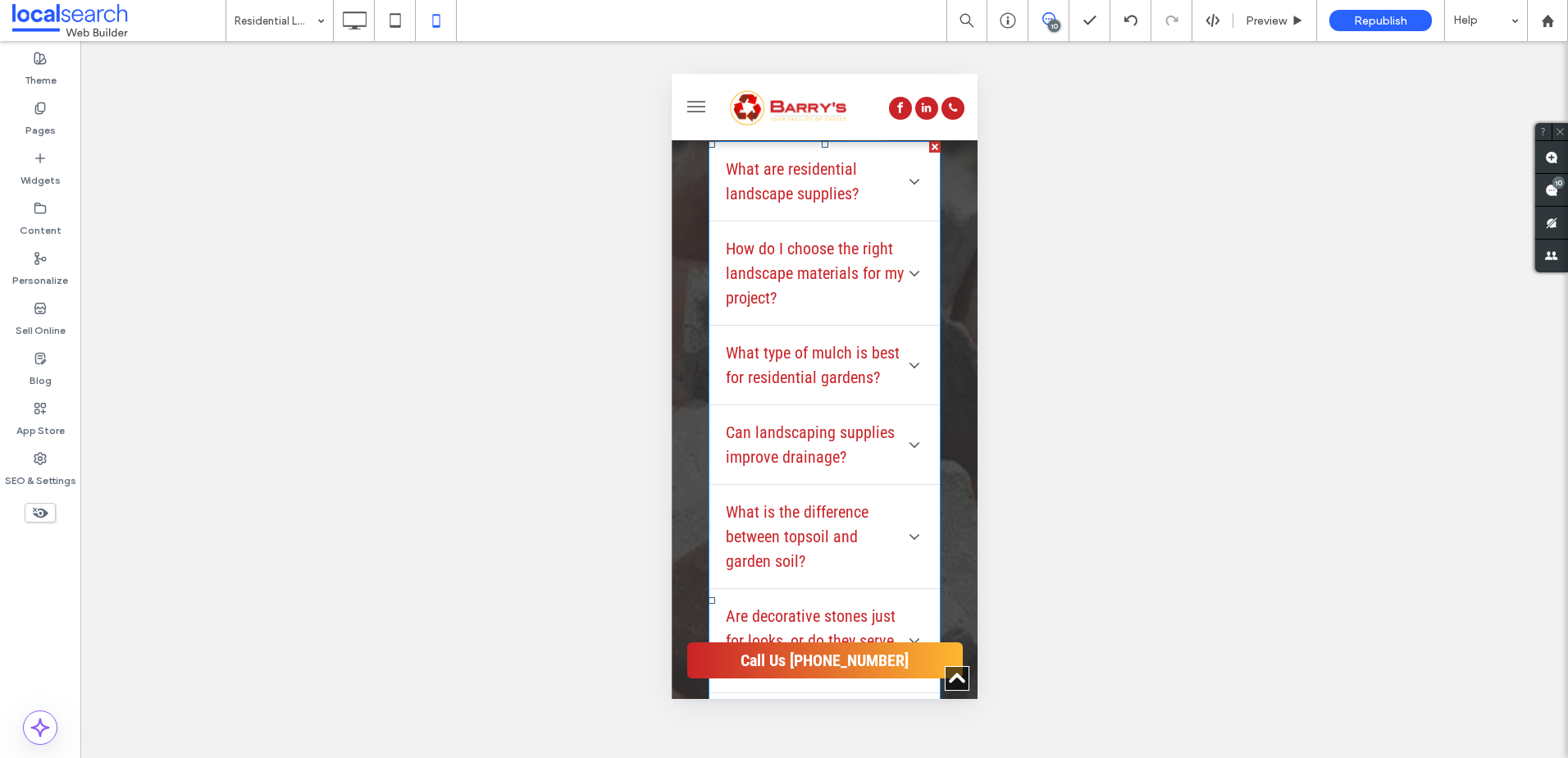
scroll to position [4348, 0]
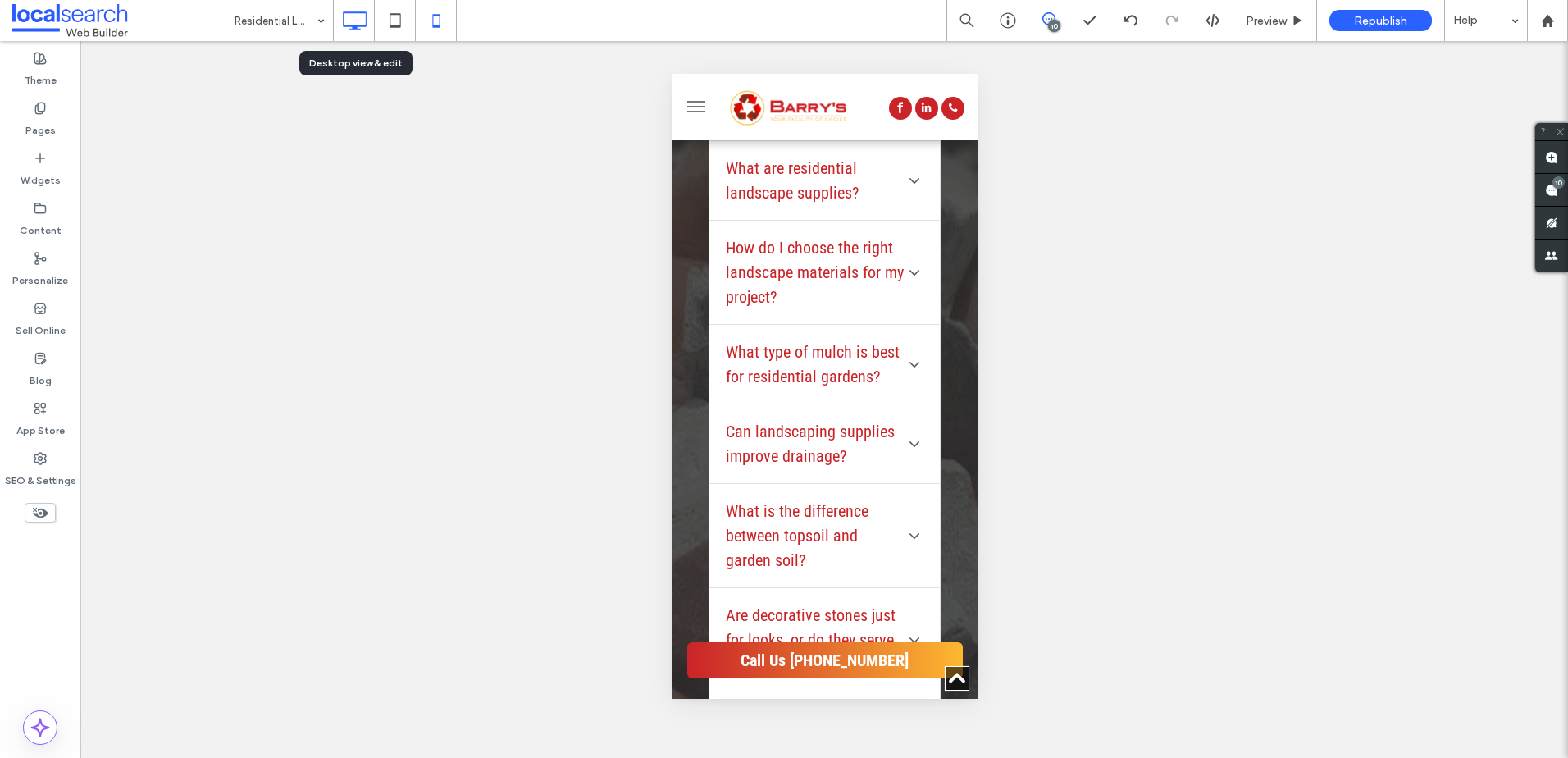
click at [346, 31] on icon at bounding box center [354, 19] width 32 height 32
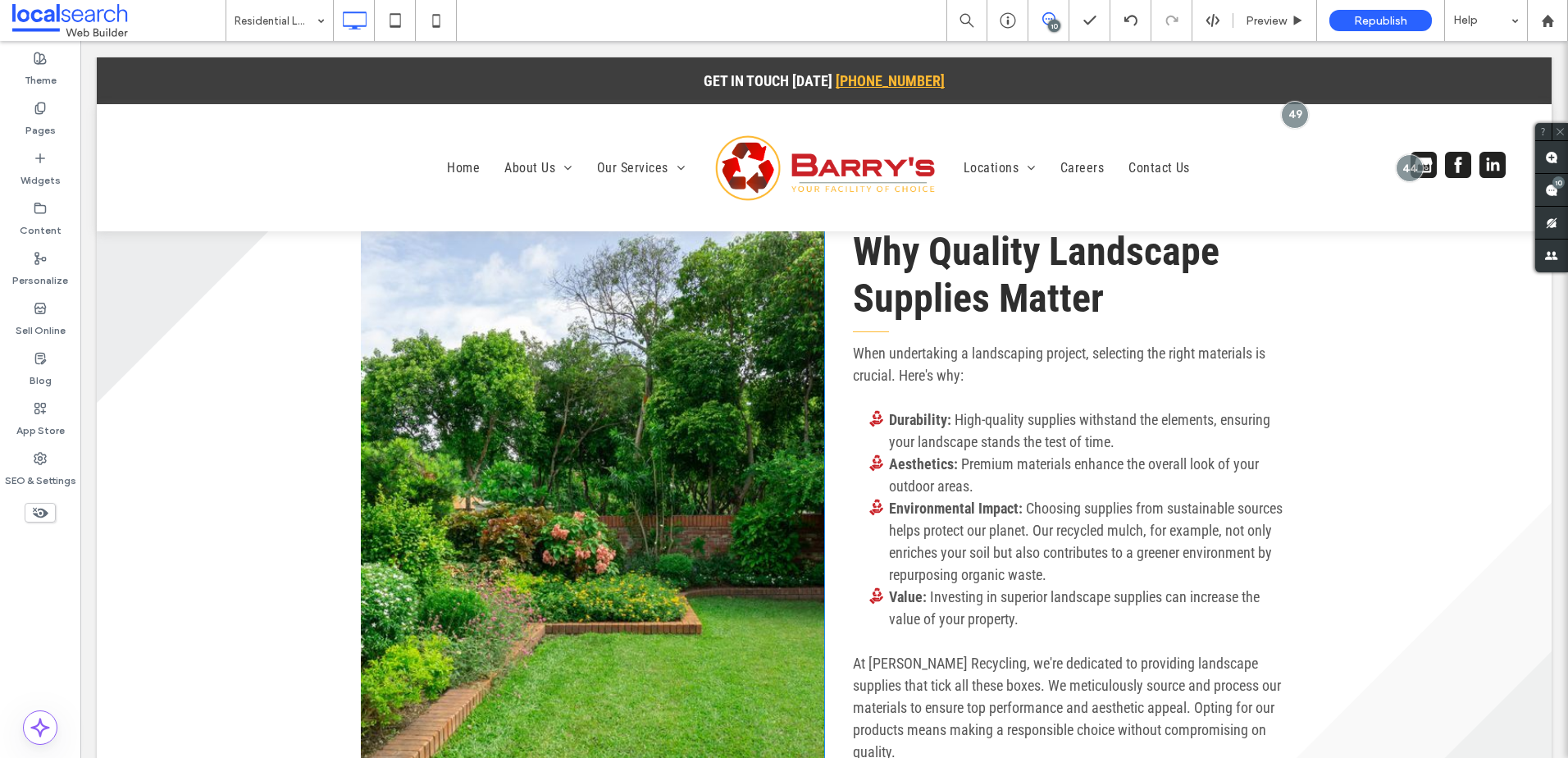
scroll to position [1969, 0]
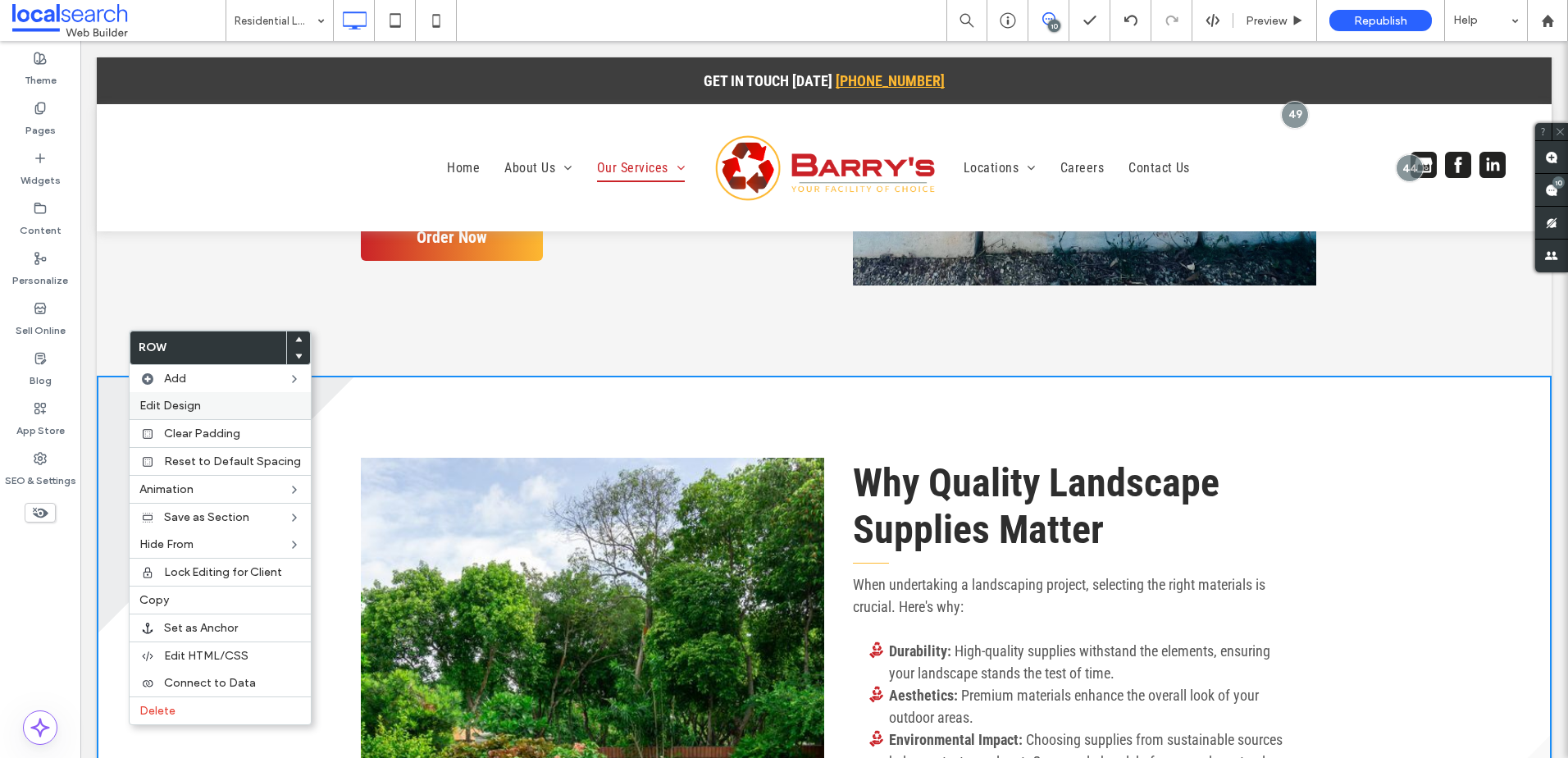
click at [193, 403] on span "Edit Design" at bounding box center [170, 405] width 61 height 14
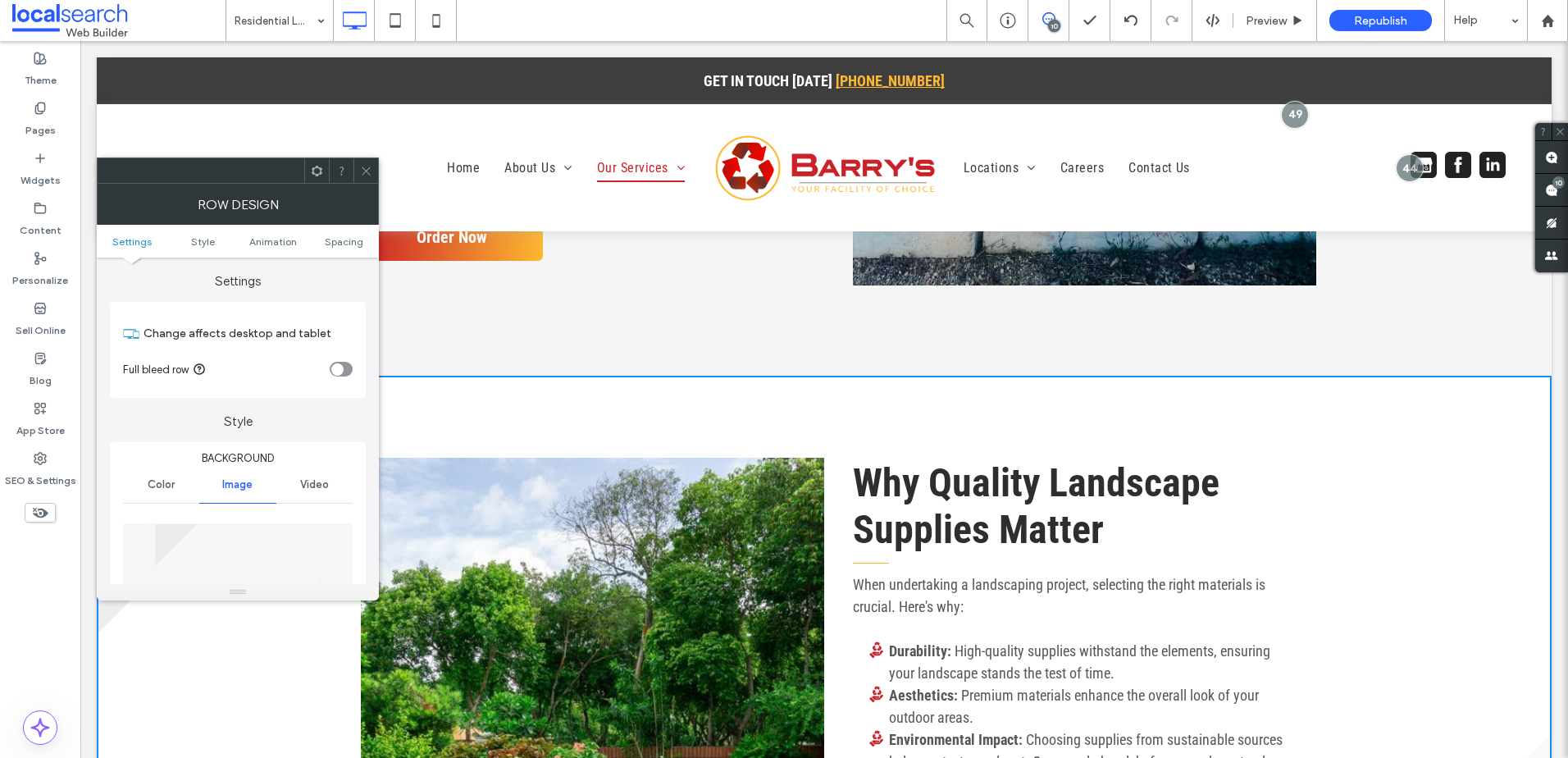
scroll to position [246, 0]
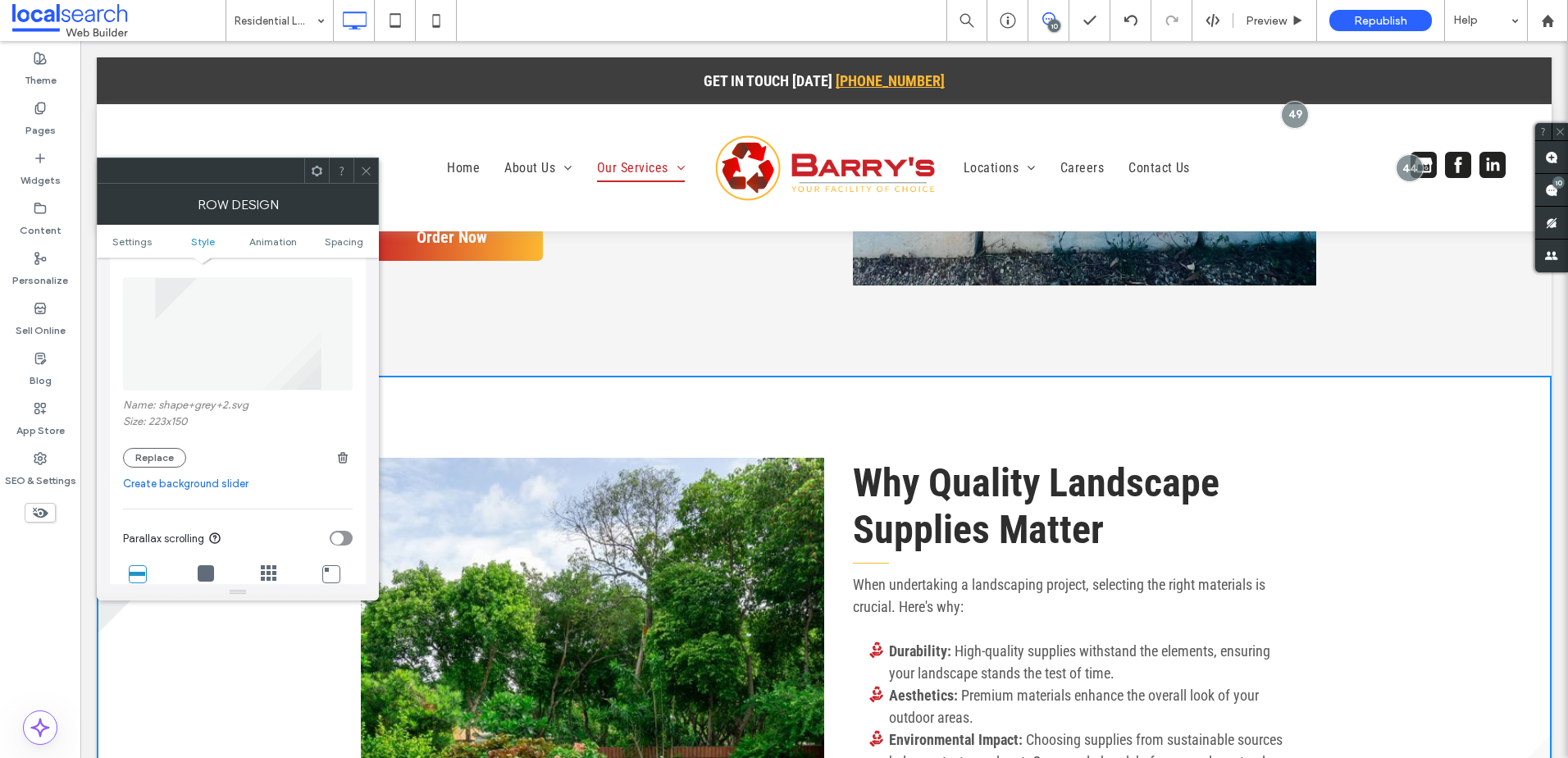
click at [367, 176] on icon at bounding box center [366, 171] width 12 height 12
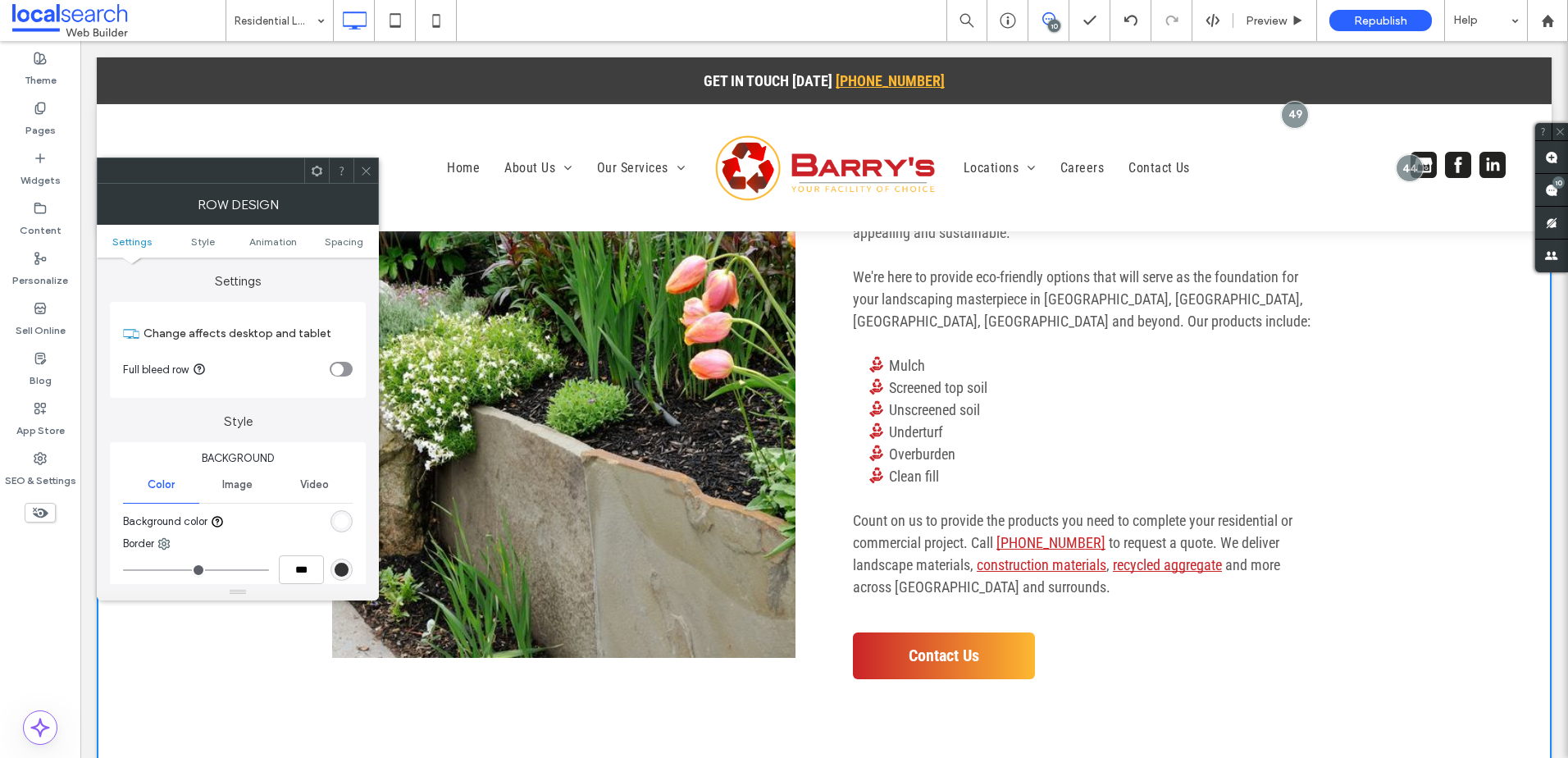
click at [236, 487] on span "Image" at bounding box center [237, 485] width 31 height 13
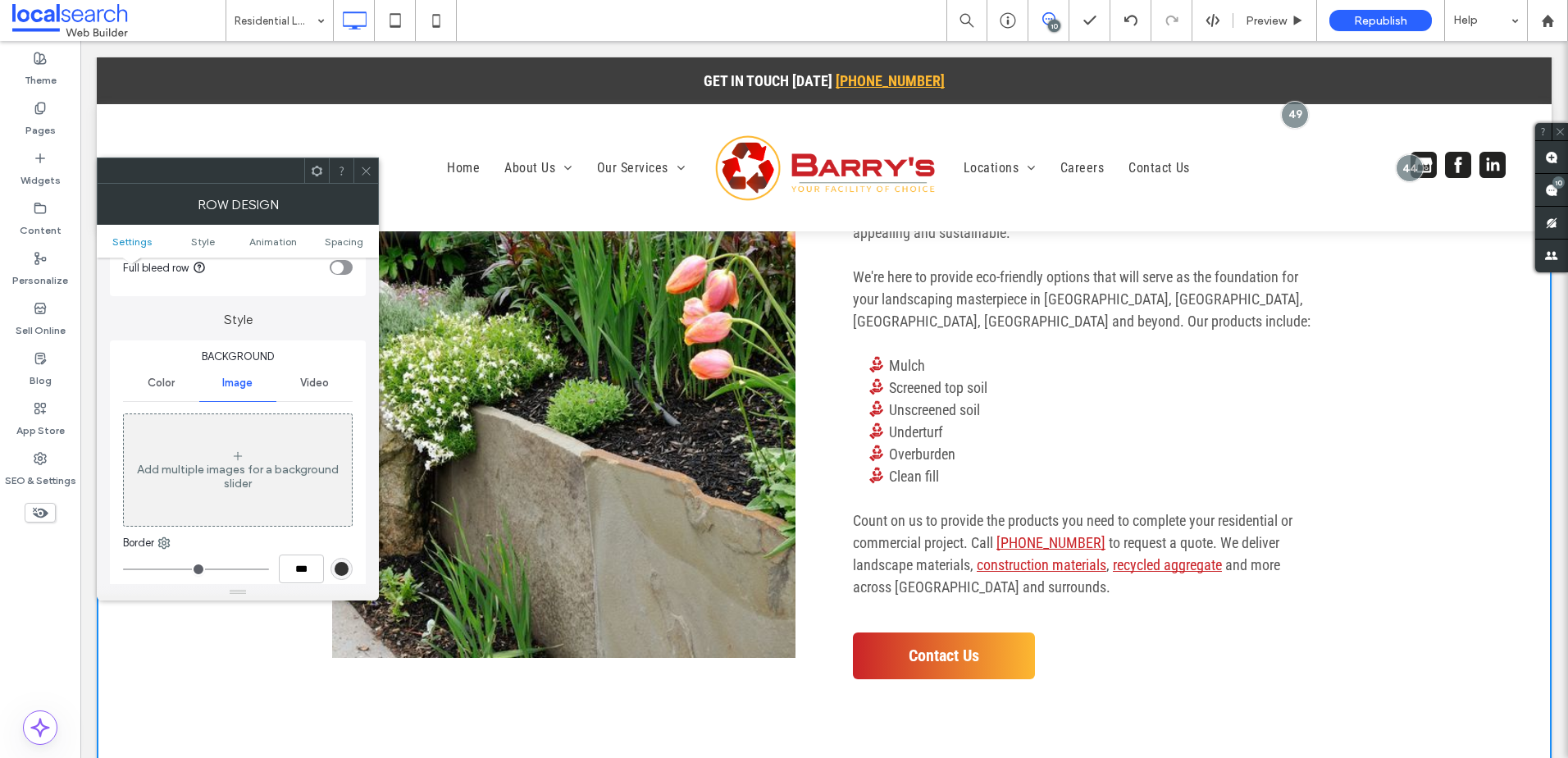
scroll to position [246, 0]
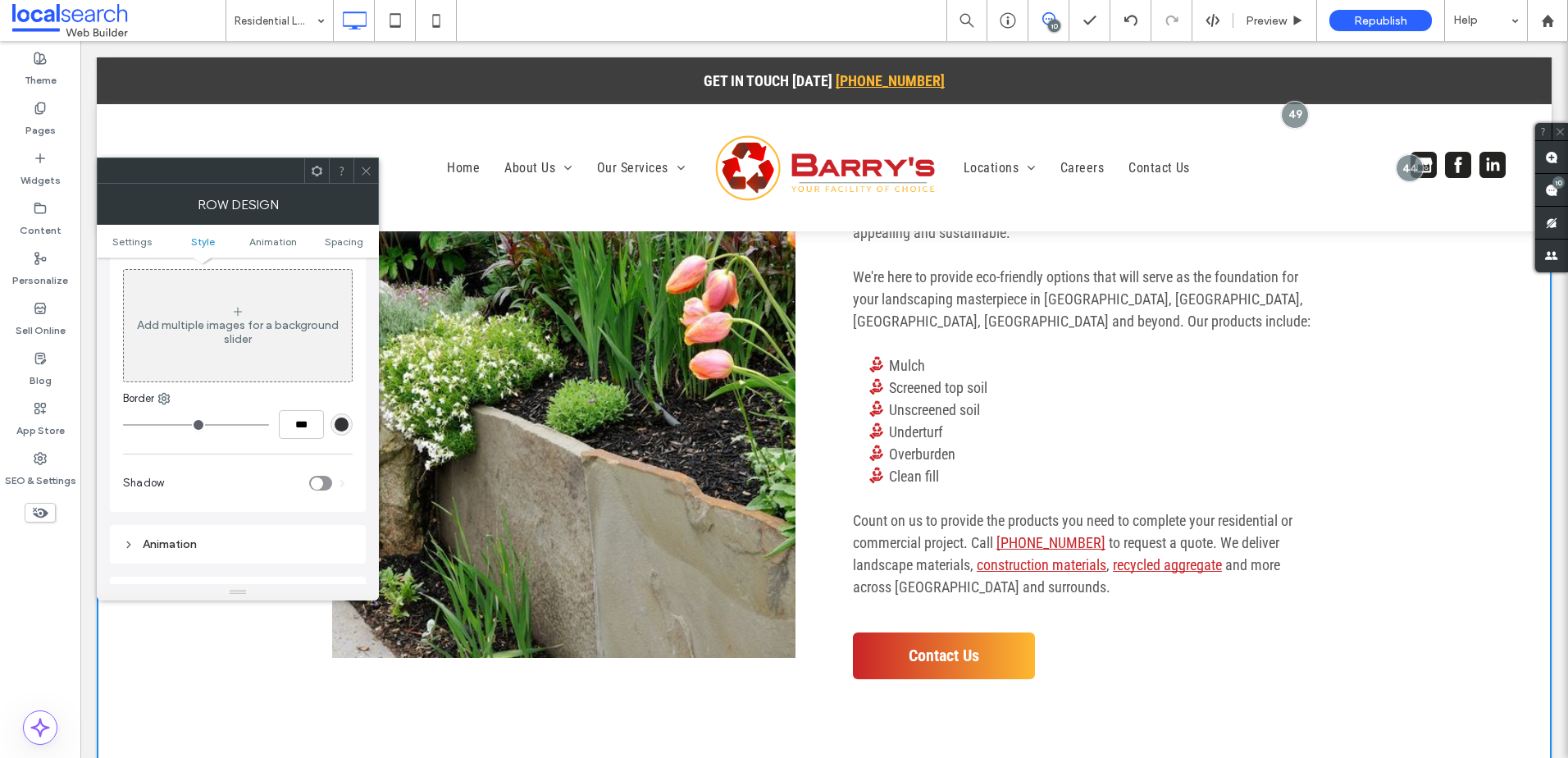
click at [220, 327] on div "Add multiple images for a background slider" at bounding box center [238, 333] width 228 height 28
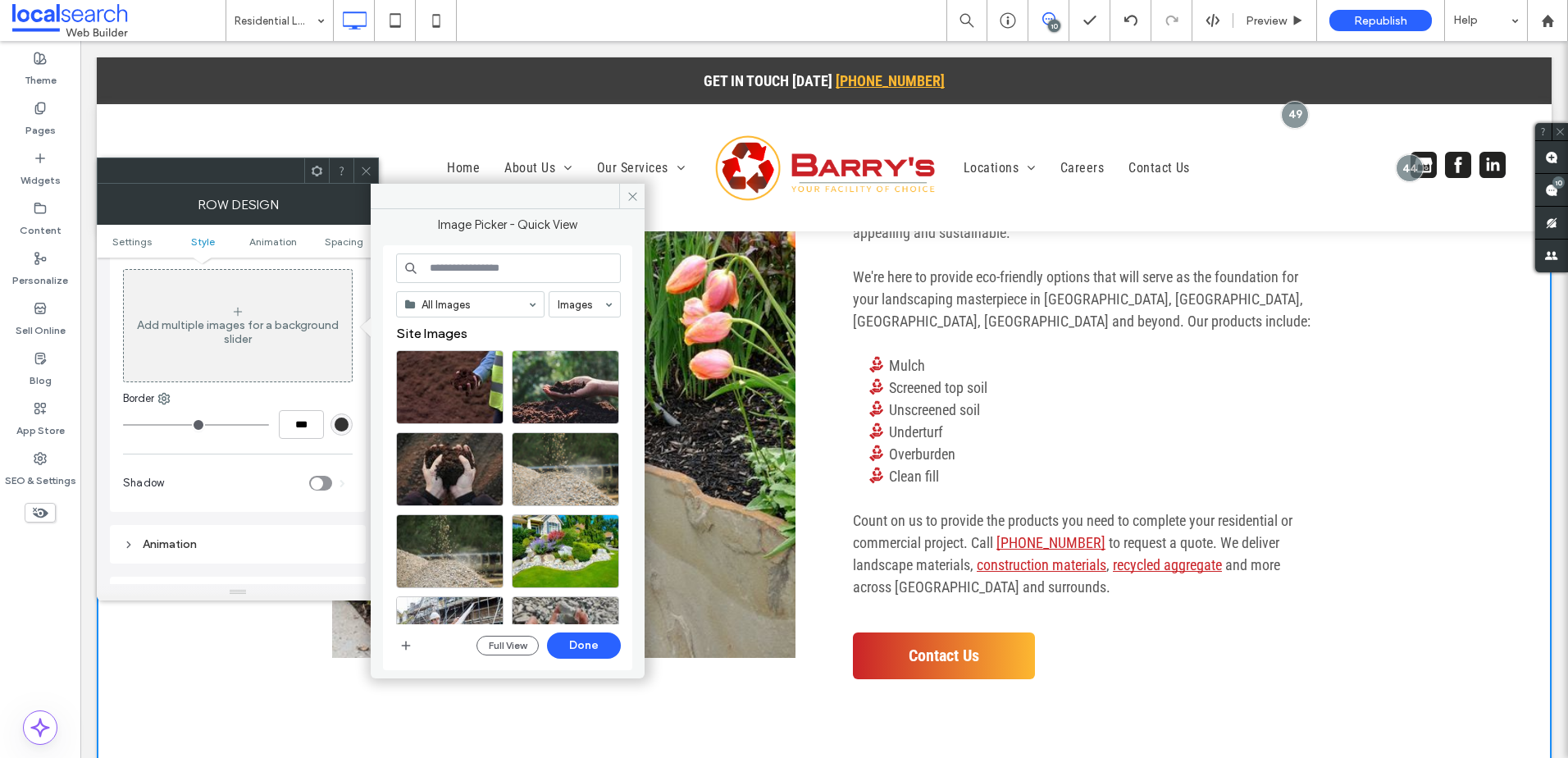
click at [485, 267] on input at bounding box center [508, 269] width 225 height 30
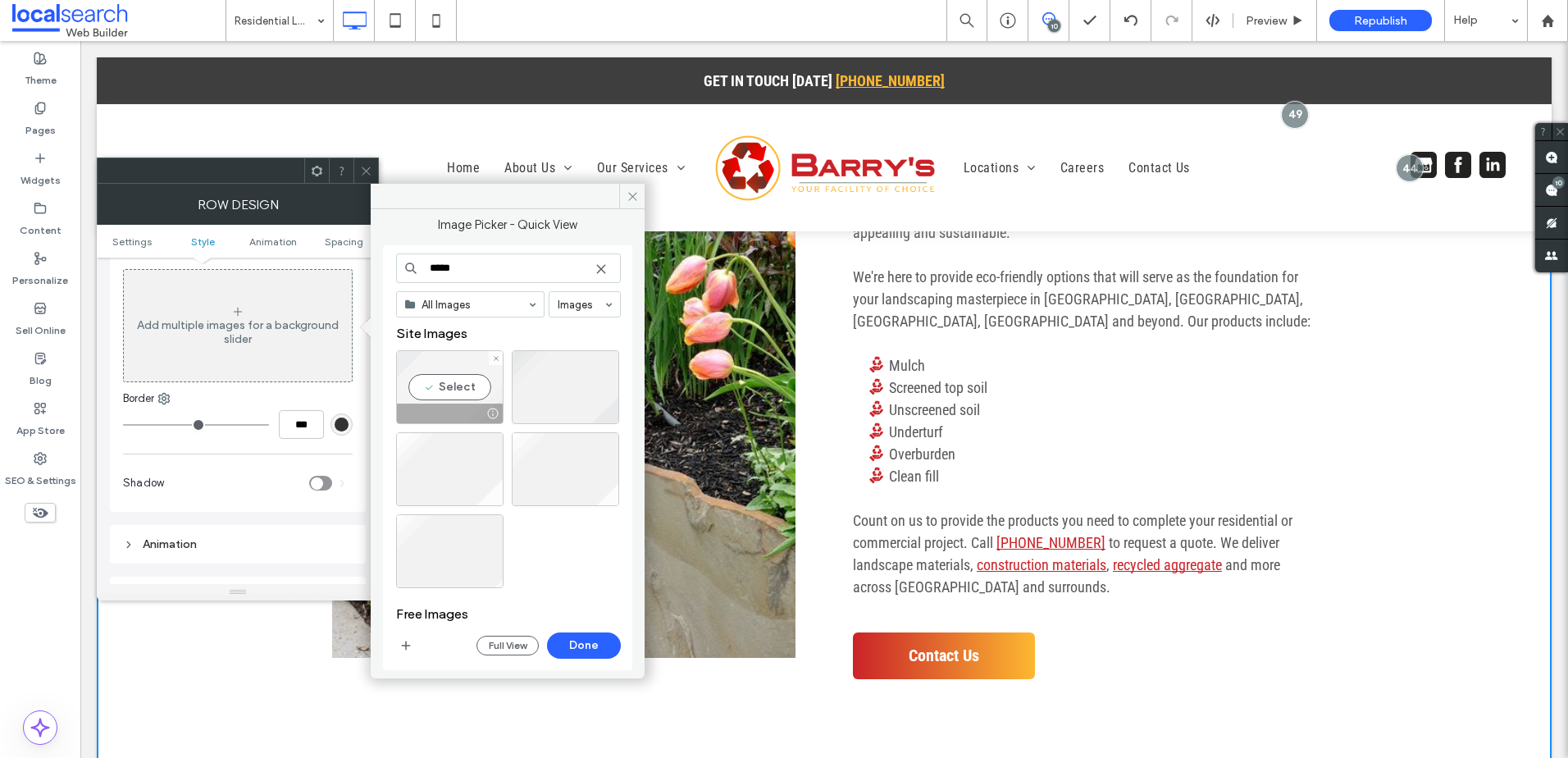
type input "*****"
click at [448, 383] on div "Select" at bounding box center [450, 387] width 107 height 74
click at [599, 638] on button "Done" at bounding box center [584, 646] width 74 height 26
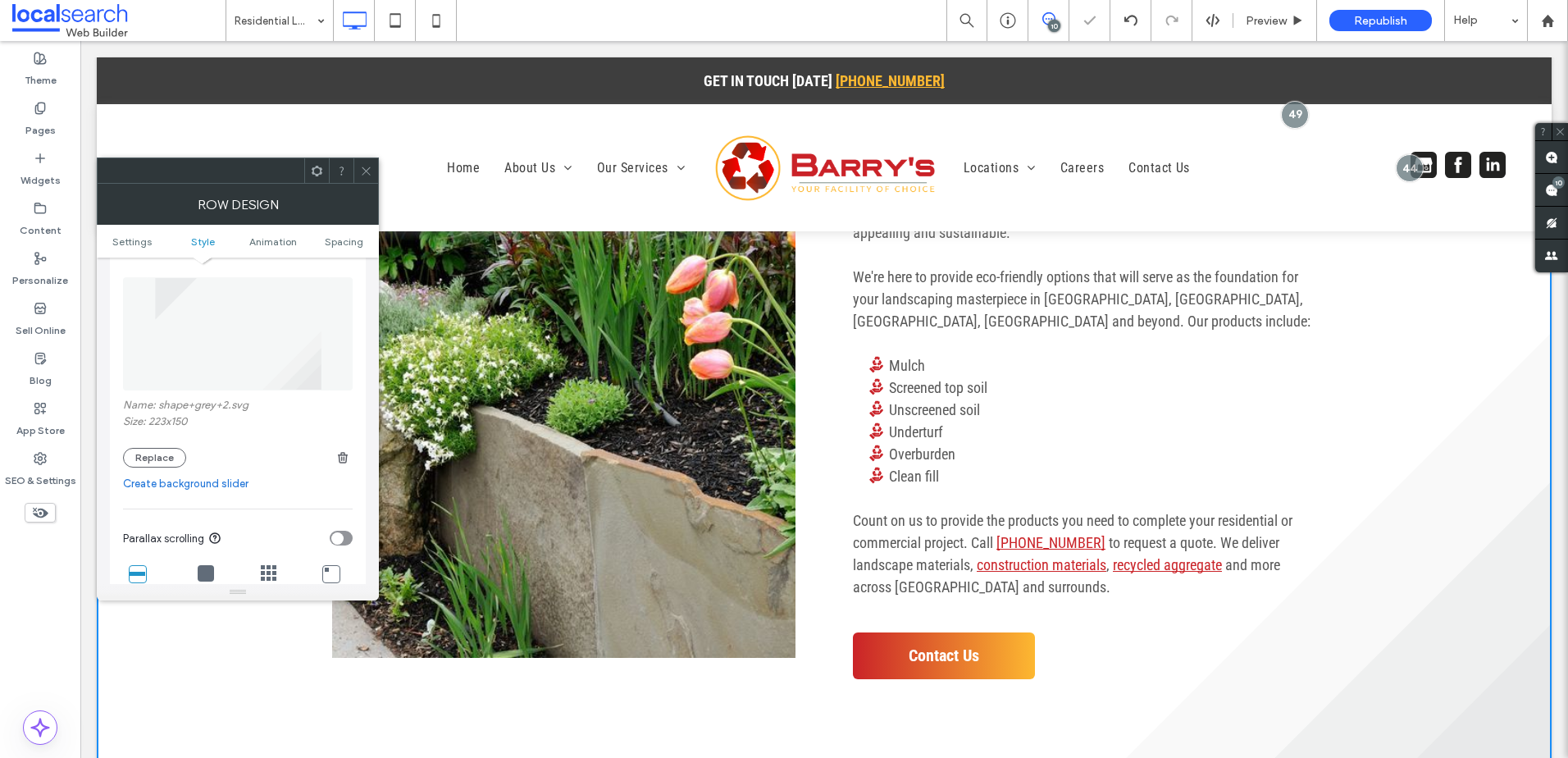
click at [369, 168] on icon at bounding box center [366, 171] width 12 height 12
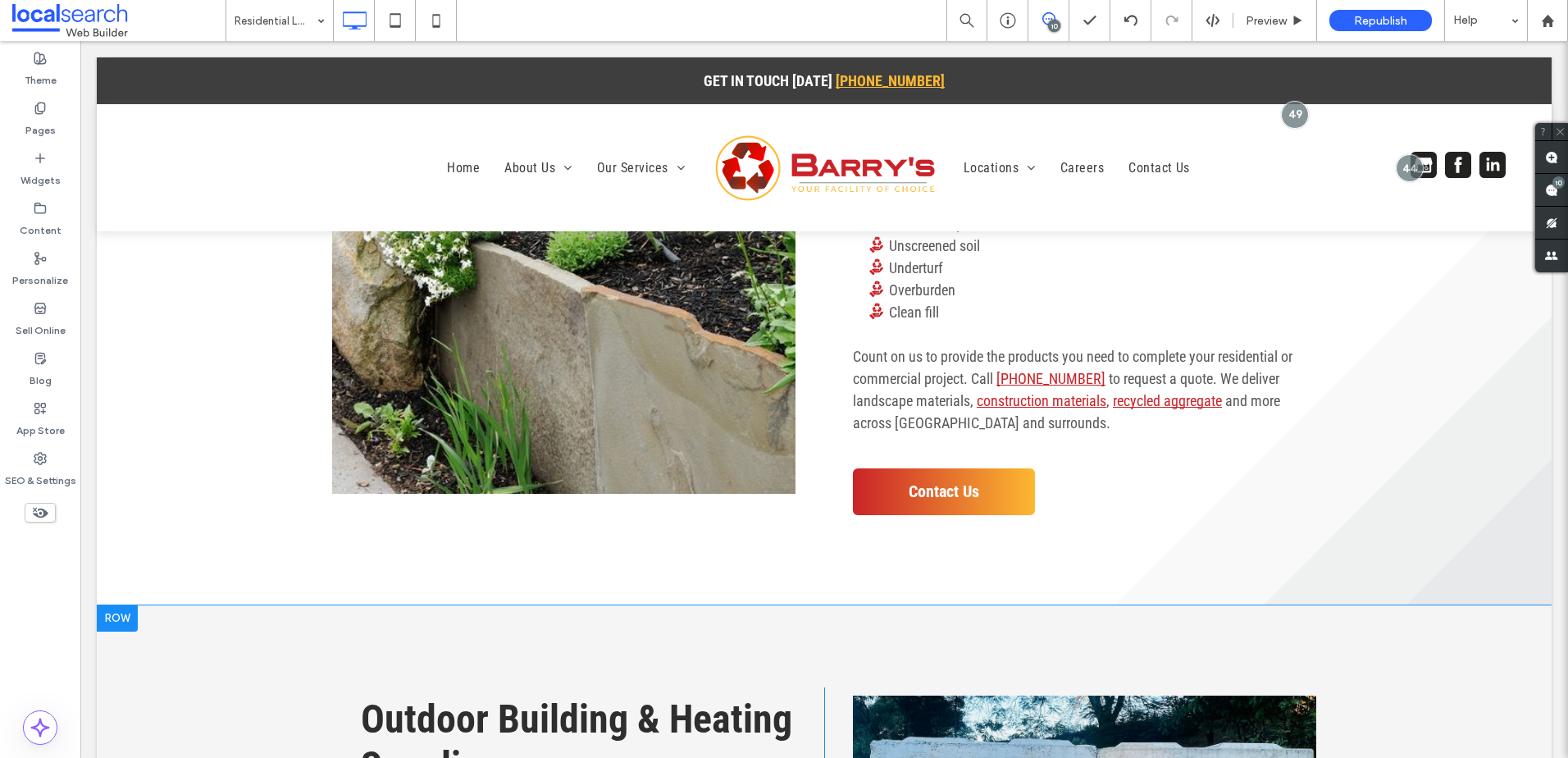
scroll to position [1231, 0]
